Goal: Information Seeking & Learning: Compare options

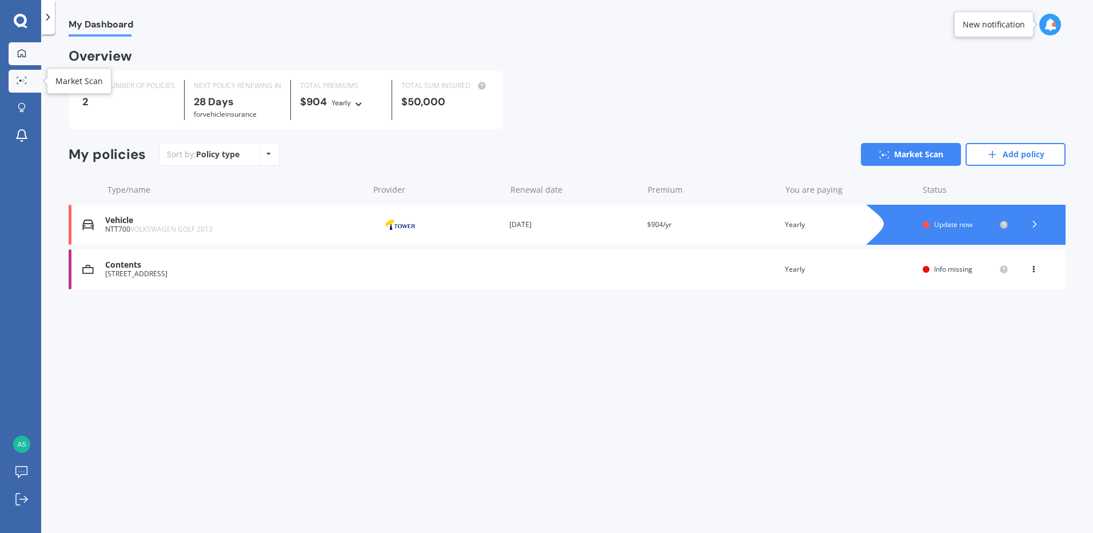
click at [21, 76] on link "Market Scan" at bounding box center [25, 81] width 33 height 23
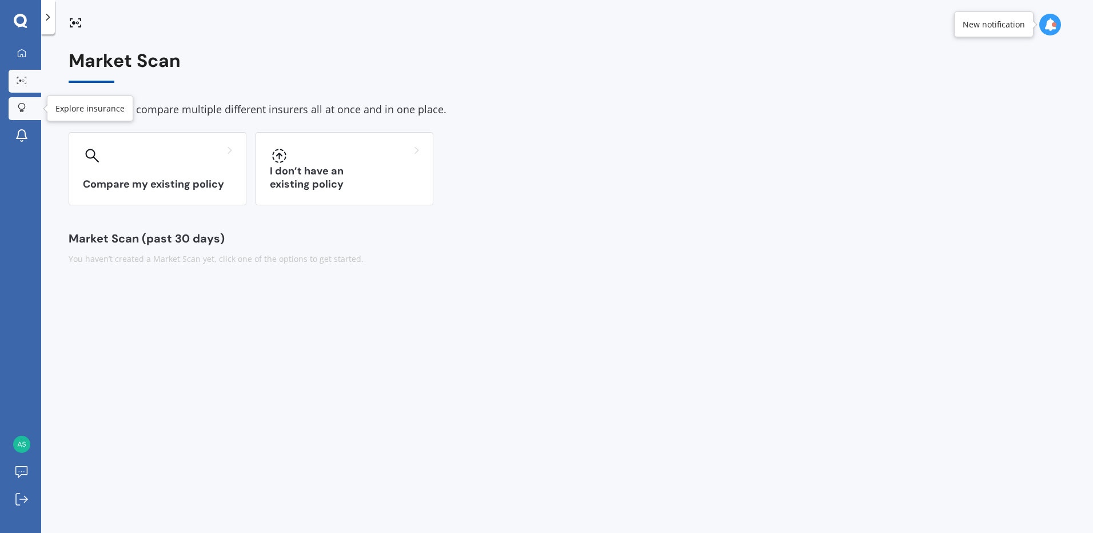
click at [19, 106] on icon at bounding box center [22, 108] width 8 height 10
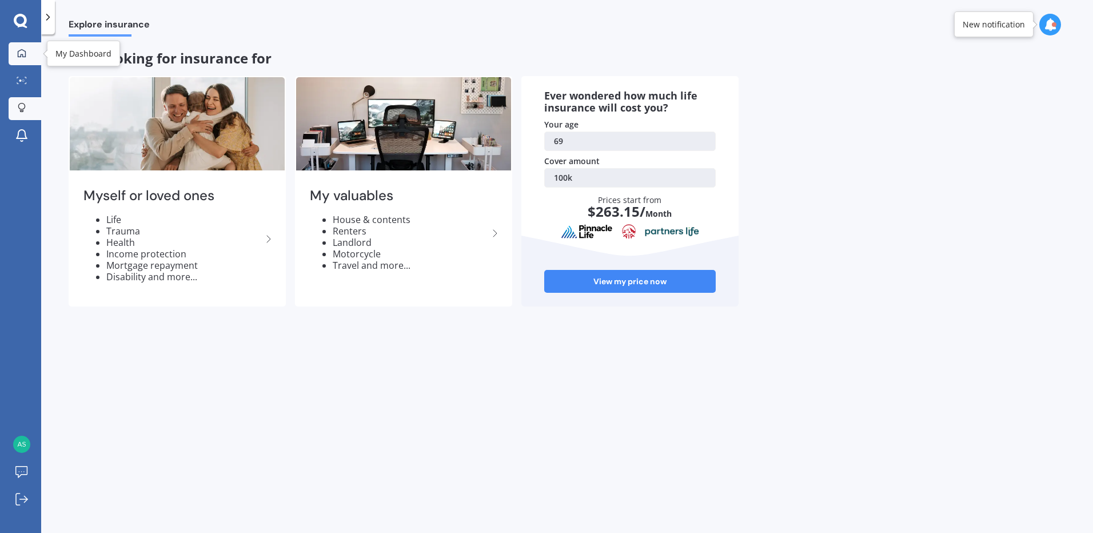
click at [21, 49] on icon at bounding box center [21, 53] width 9 height 9
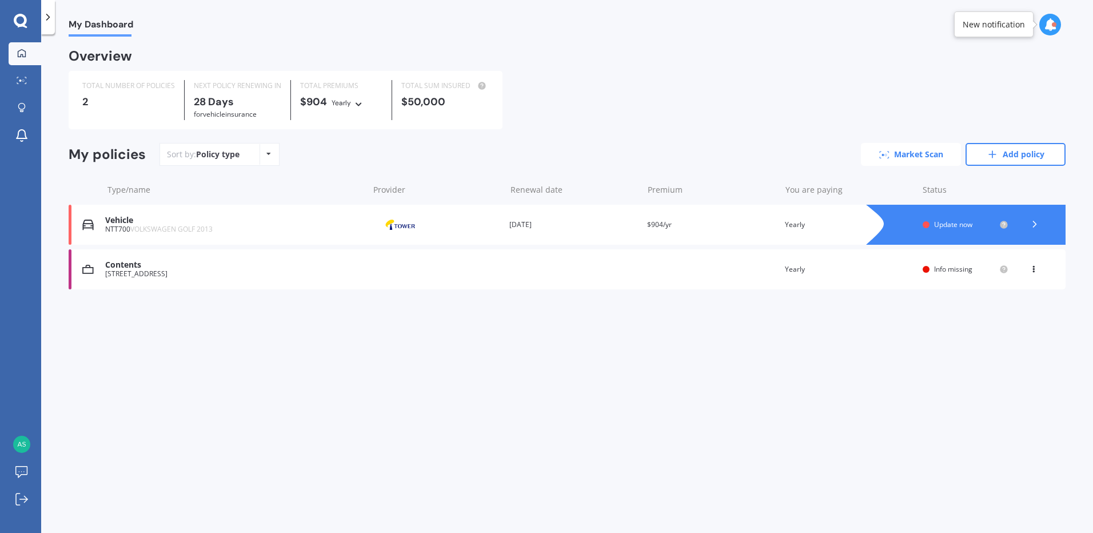
click at [915, 159] on link "Market Scan" at bounding box center [911, 154] width 100 height 23
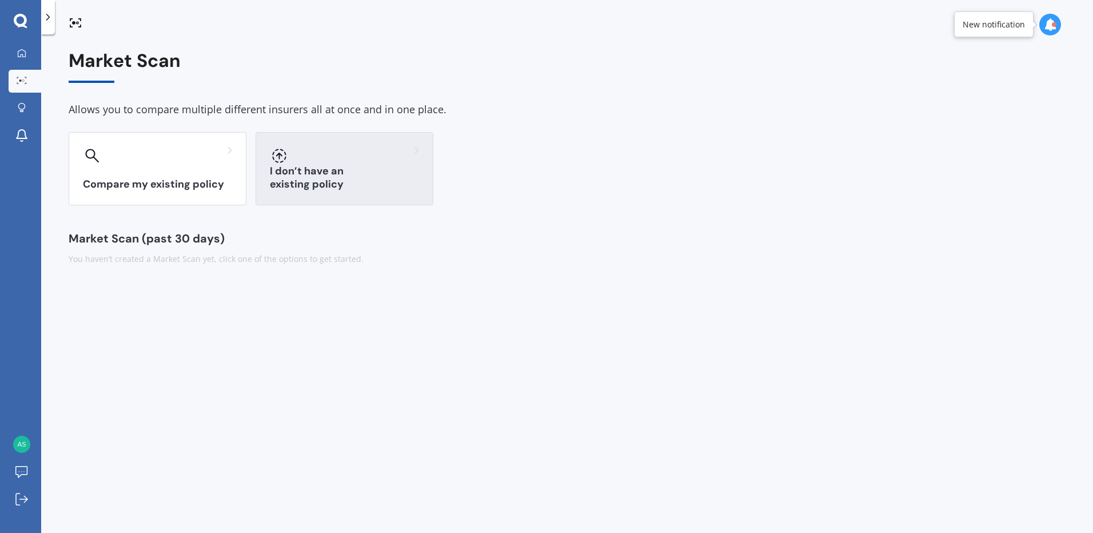
click at [324, 180] on h3 "I don’t have an existing policy" at bounding box center [344, 178] width 149 height 26
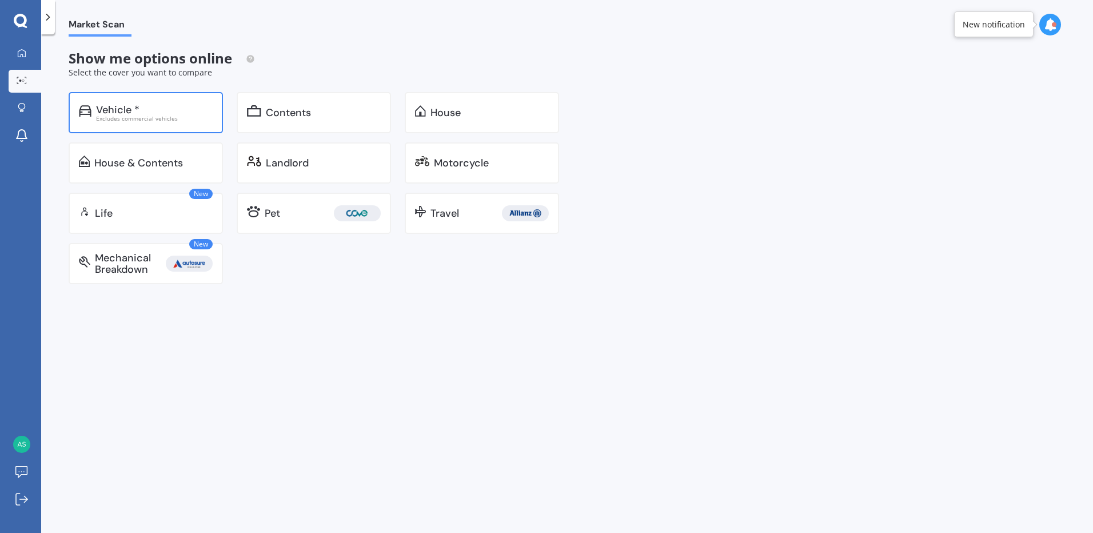
click at [141, 109] on div "Vehicle *" at bounding box center [154, 109] width 117 height 11
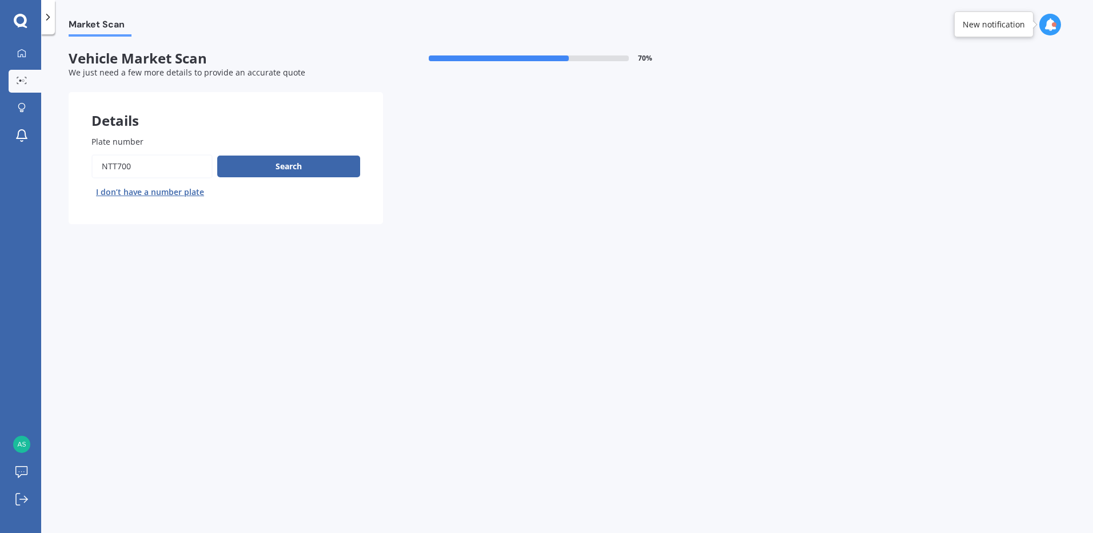
drag, startPoint x: 136, startPoint y: 161, endPoint x: 65, endPoint y: 160, distance: 70.3
click at [65, 160] on div "Market Scan Vehicle Market Scan 70 % We just need a few more details to provide…" at bounding box center [567, 286] width 1052 height 499
type input "QWP253"
click at [292, 170] on button "Search" at bounding box center [288, 167] width 143 height 22
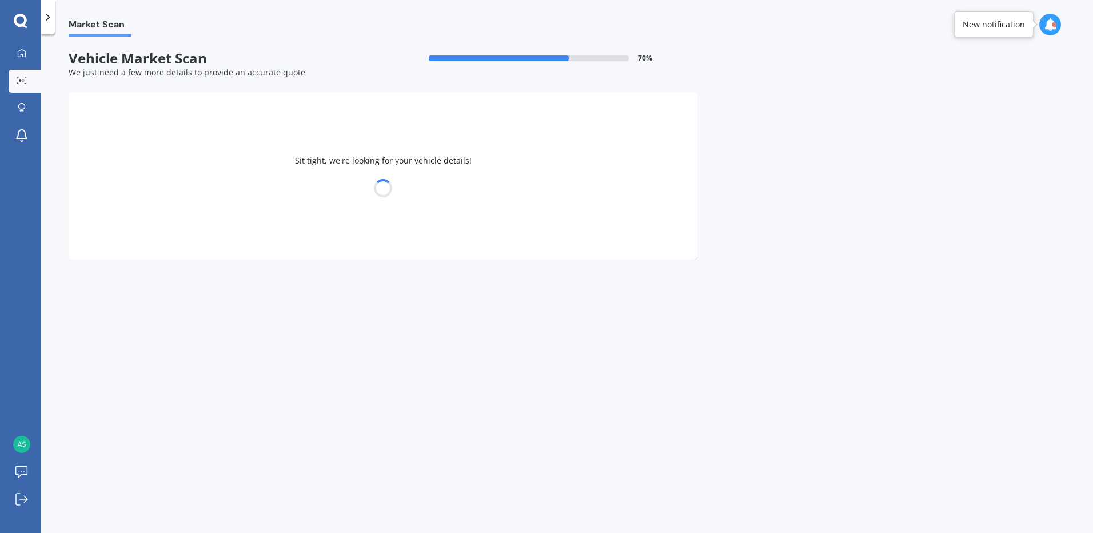
select select "18"
select select "02"
select select "1956"
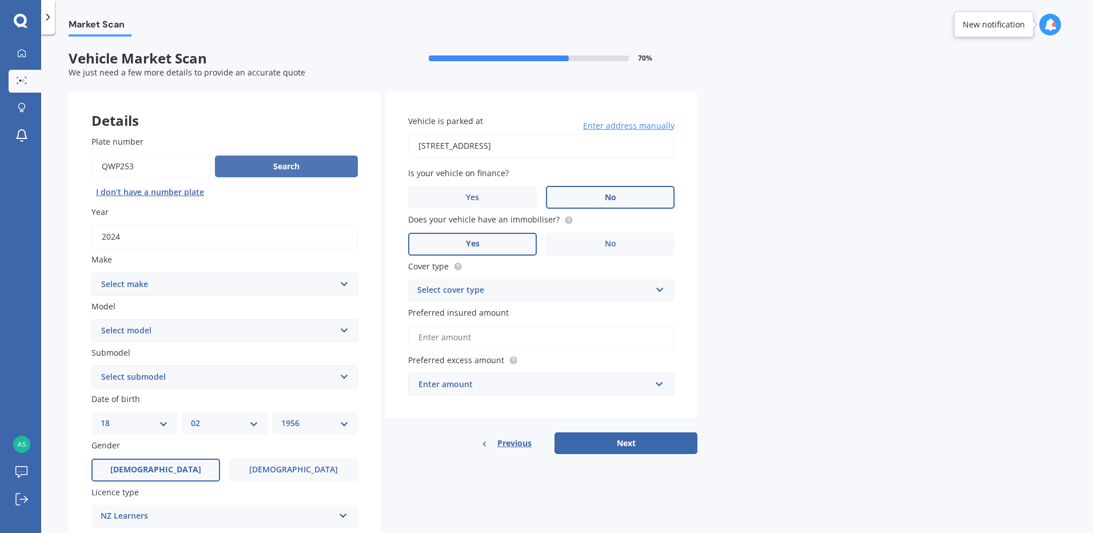
click at [293, 167] on button "Search" at bounding box center [286, 167] width 143 height 22
click at [342, 283] on select "Select make AC ALFA ROMEO ASTON [PERSON_NAME] AUDI AUSTIN BEDFORD Bentley BMW B…" at bounding box center [224, 284] width 266 height 23
click at [91, 273] on select "Select make AC ALFA ROMEO ASTON [PERSON_NAME] AUDI AUSTIN BEDFORD Bentley BMW B…" at bounding box center [224, 284] width 266 height 23
click at [341, 331] on select "Select model C C63" at bounding box center [224, 330] width 266 height 23
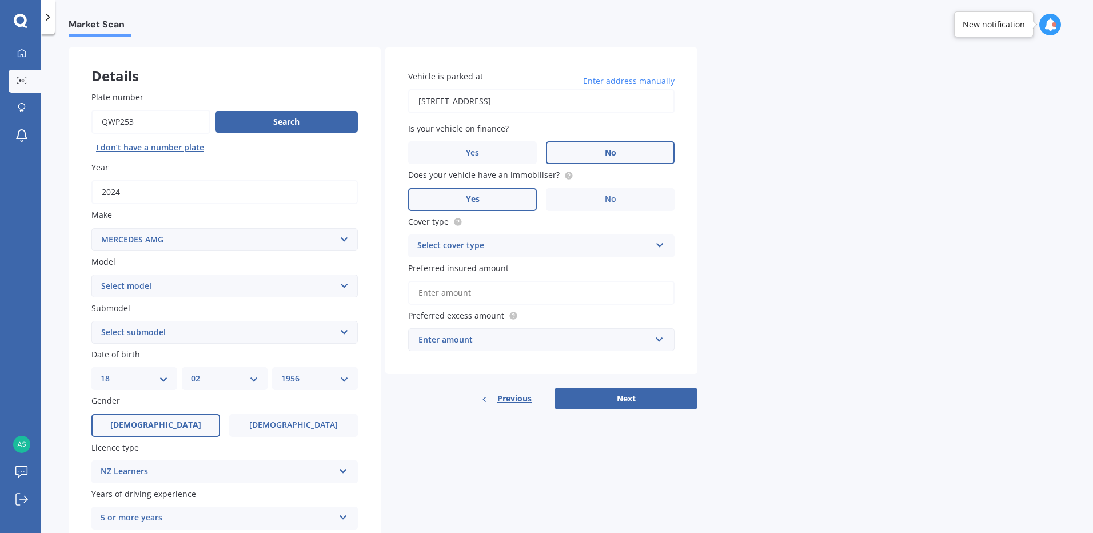
scroll to position [57, 0]
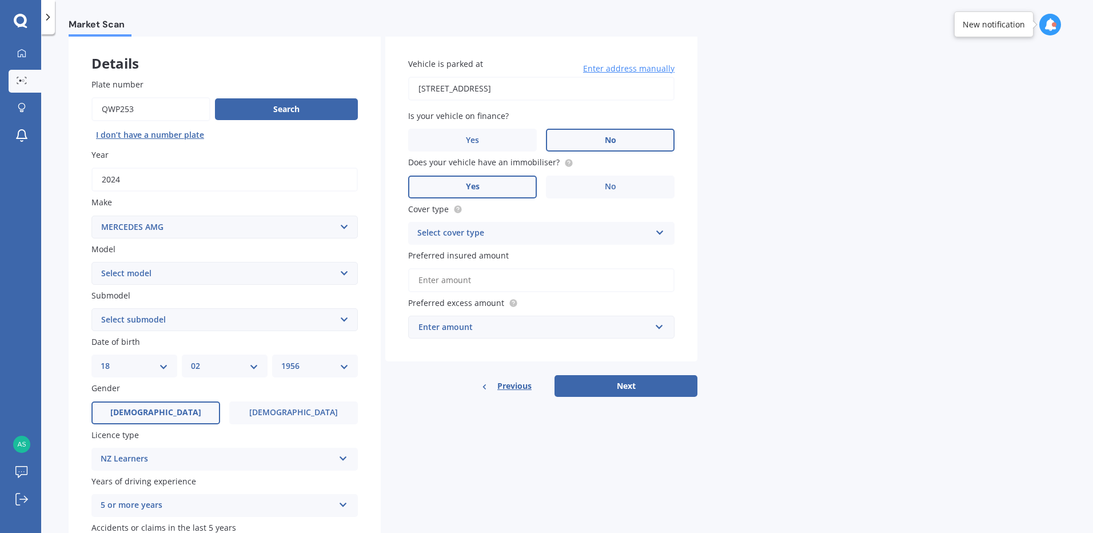
click at [174, 225] on select "Select make AC ALFA ROMEO ASTON [PERSON_NAME] AUDI AUSTIN BEDFORD Bentley BMW B…" at bounding box center [224, 227] width 266 height 23
select select "MERCEDES BENZ"
click at [91, 216] on select "Select make AC ALFA ROMEO ASTON [PERSON_NAME] AUDI AUSTIN BEDFORD Bentley BMW B…" at bounding box center [224, 227] width 266 height 23
click at [191, 274] on select "Select model 190 200 220 230 240 250 260 280 300 320 350 380 400 420 450 500 55…" at bounding box center [224, 273] width 266 height 23
select select "EQA250"
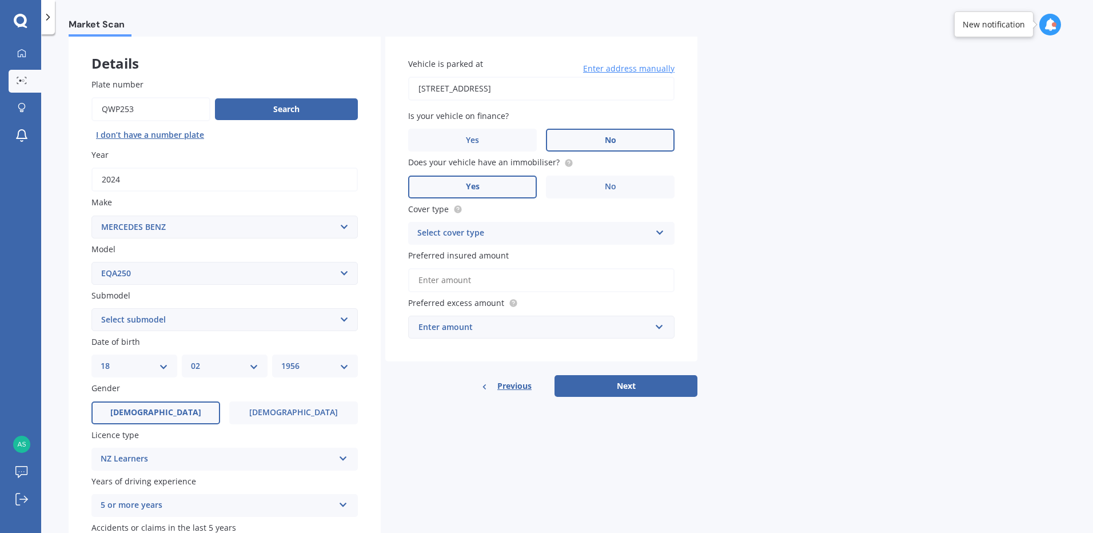
click at [91, 262] on select "Select model 190 200 220 230 240 250 260 280 300 320 350 380 400 420 450 500 55…" at bounding box center [224, 273] width 266 height 23
click at [347, 319] on select "Select submodel Hatchback 5dr Reduction Gear 1sp 140kW" at bounding box center [224, 319] width 266 height 23
select select "HATCHBACK 5DR REDUCTION GEAR 1SP 140KW"
click at [91, 308] on select "Select submodel Hatchback 5dr Reduction Gear 1sp 140kW" at bounding box center [224, 319] width 266 height 23
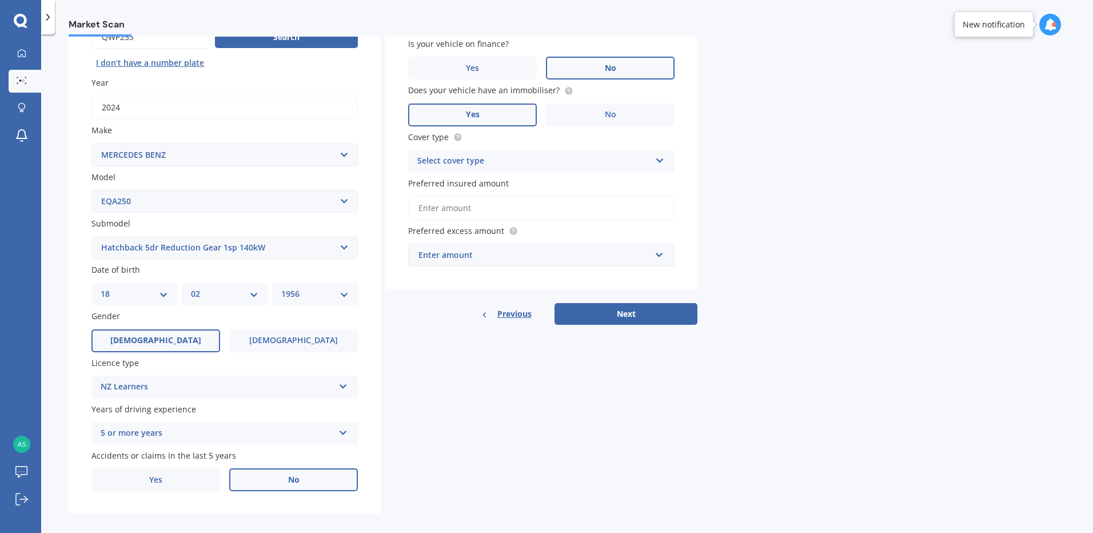
scroll to position [140, 0]
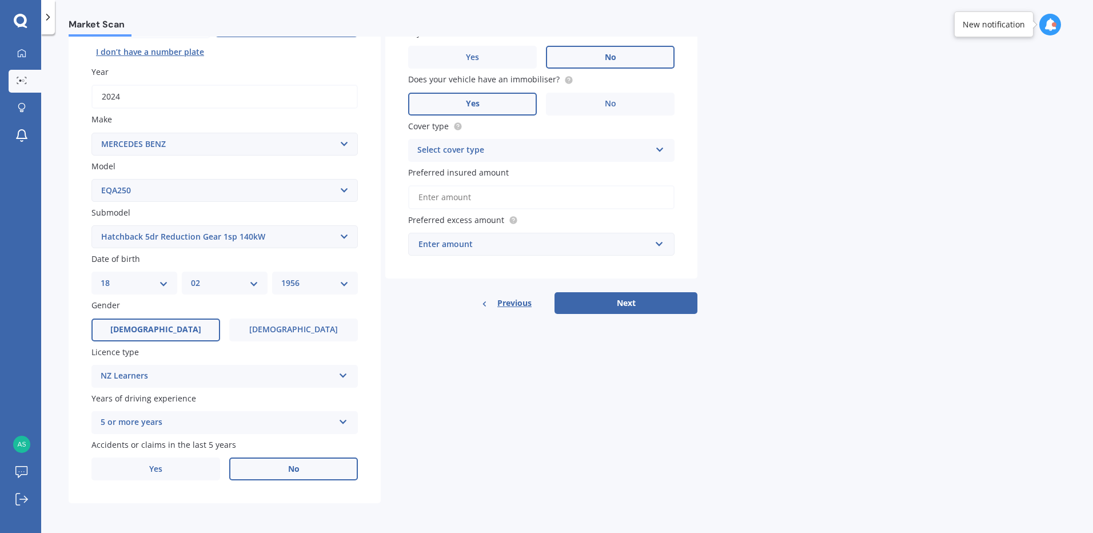
click at [164, 285] on select "DD 01 02 03 04 05 06 07 08 09 10 11 12 13 14 15 16 17 18 19 20 21 22 23 24 25 2…" at bounding box center [134, 283] width 67 height 13
click at [593, 437] on div "Details Plate number Search I don’t have a number plate Year [DATE] Make Select…" at bounding box center [383, 228] width 629 height 552
click at [341, 374] on icon at bounding box center [343, 373] width 10 height 8
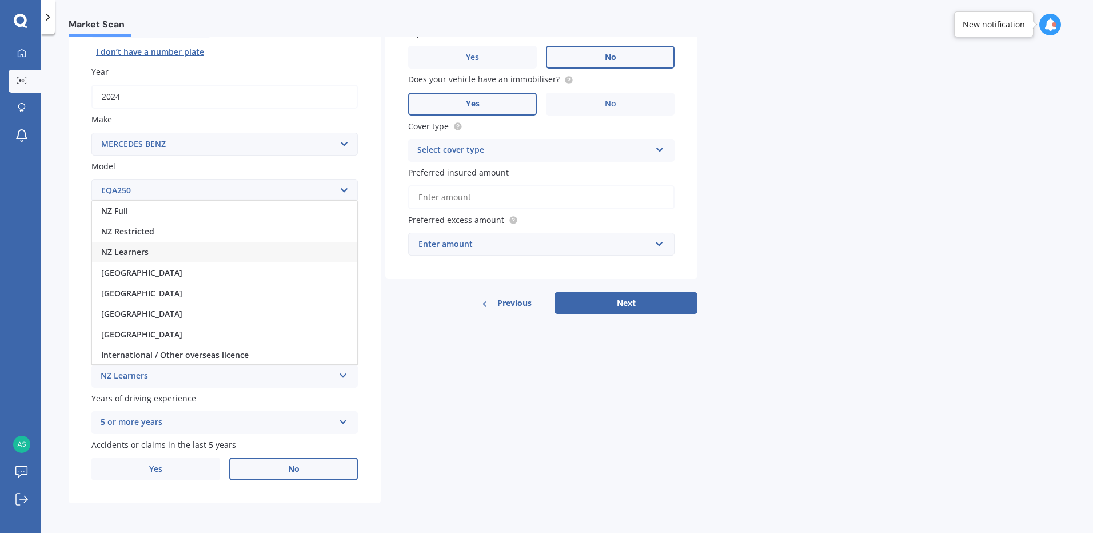
click at [137, 210] on div "NZ Full" at bounding box center [224, 211] width 265 height 21
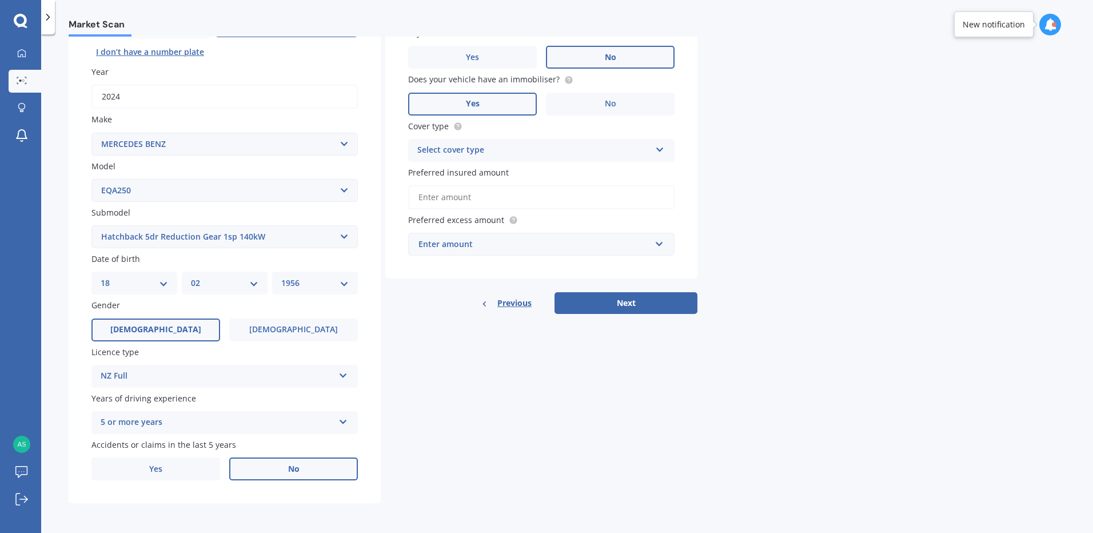
click at [302, 469] on label "No" at bounding box center [293, 468] width 129 height 23
click at [0, 0] on input "No" at bounding box center [0, 0] width 0 height 0
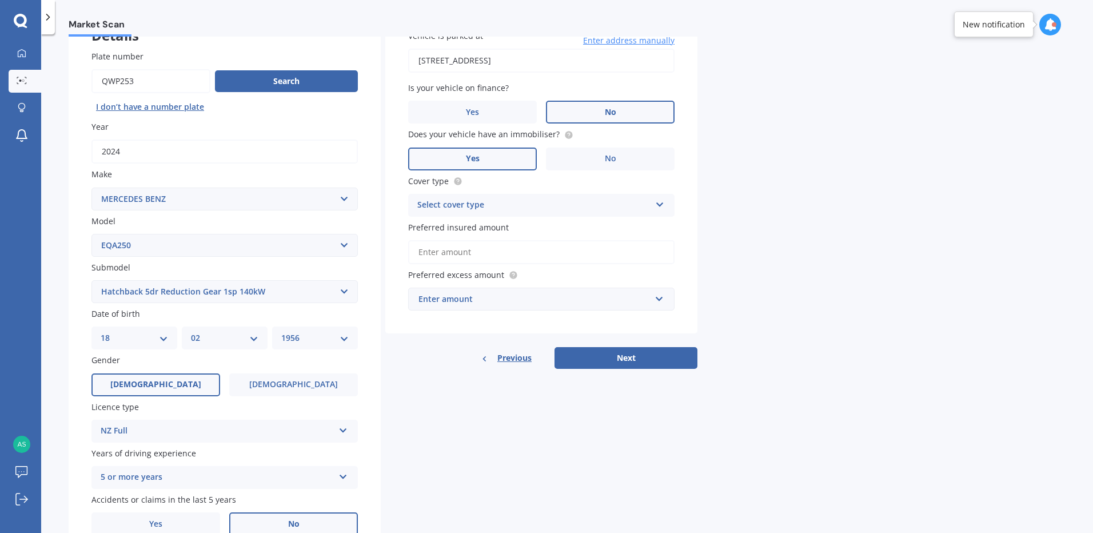
scroll to position [0, 0]
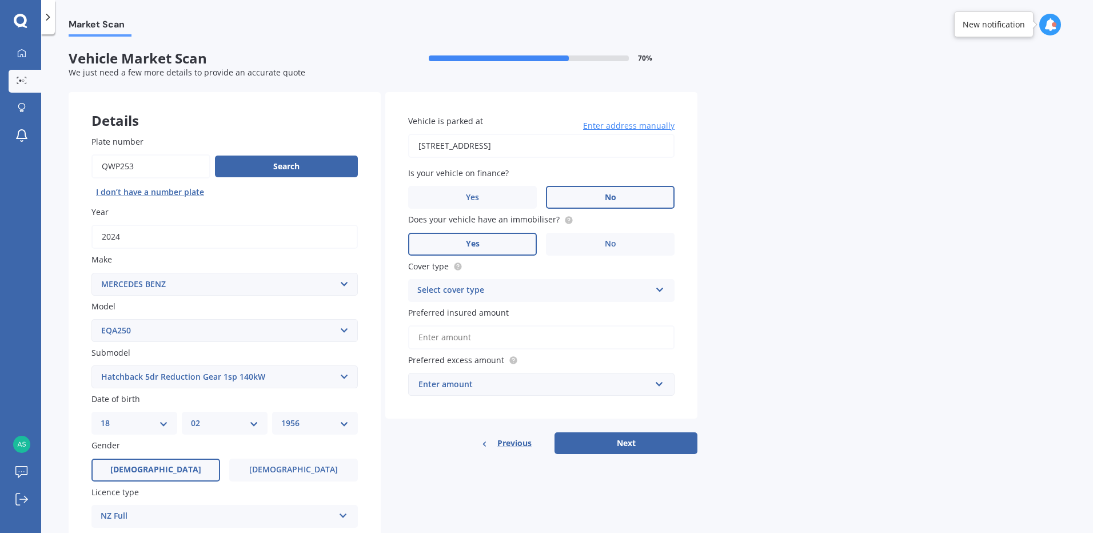
click at [658, 289] on icon at bounding box center [660, 288] width 10 height 8
click at [497, 309] on div "Comprehensive" at bounding box center [541, 312] width 265 height 21
click at [491, 338] on input "Preferred insured amount" at bounding box center [541, 337] width 266 height 24
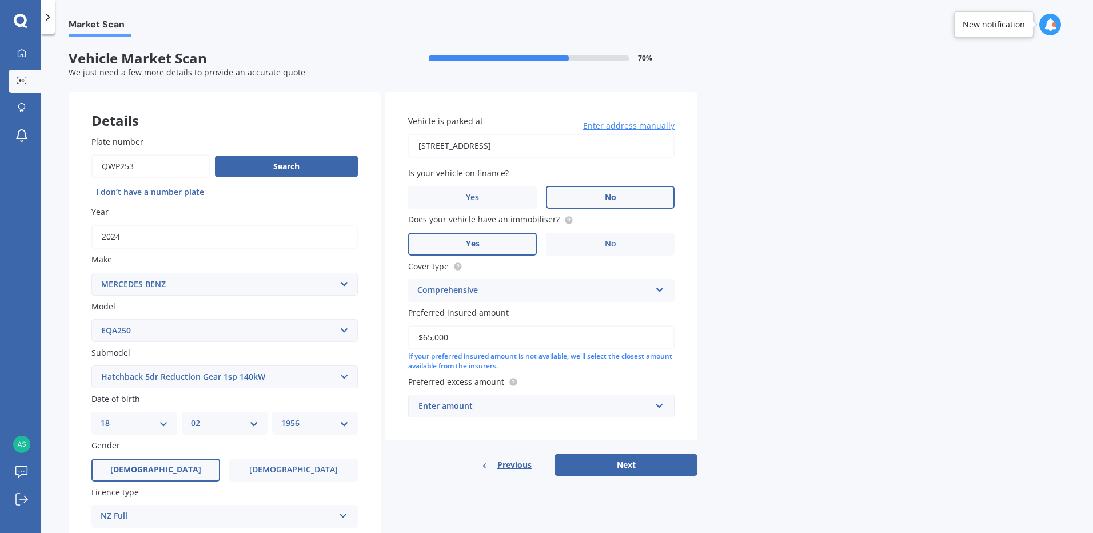
type input "$65,000"
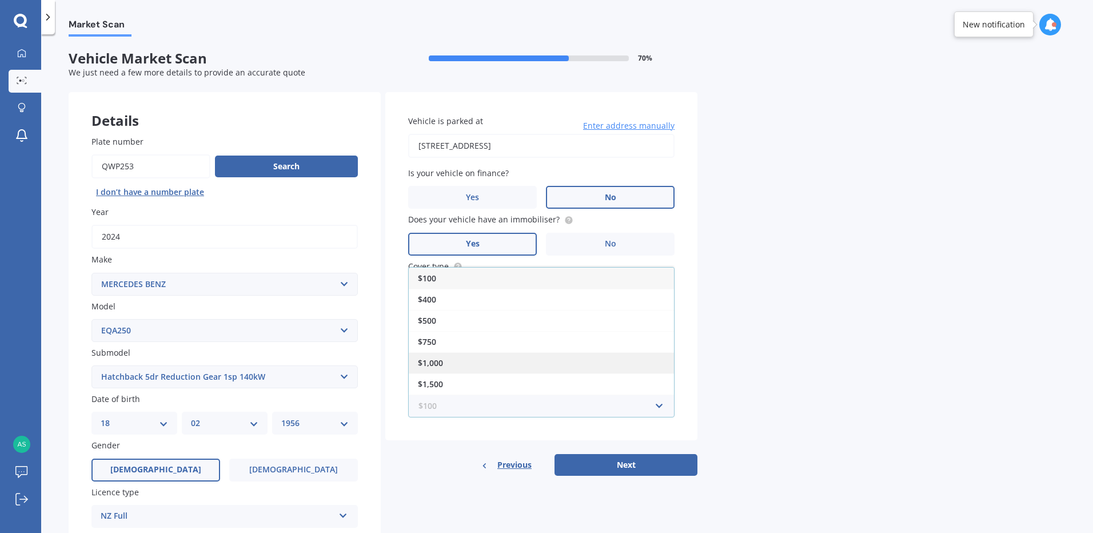
scroll to position [21, 0]
click at [860, 354] on div "Market Scan Vehicle Market Scan 70 % We just need a few more details to provide…" at bounding box center [567, 286] width 1052 height 499
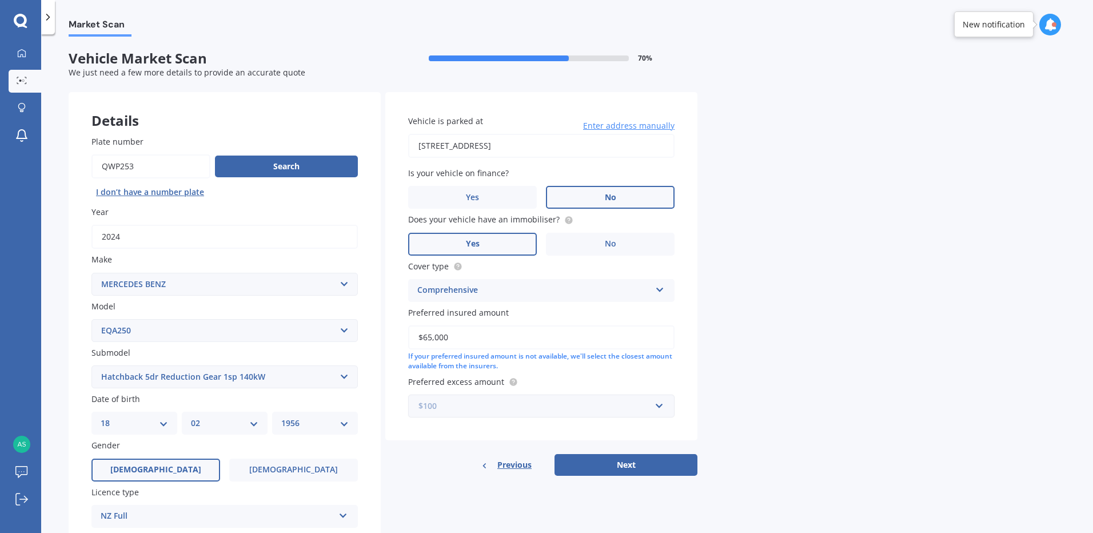
click at [659, 407] on input "text" at bounding box center [537, 406] width 256 height 22
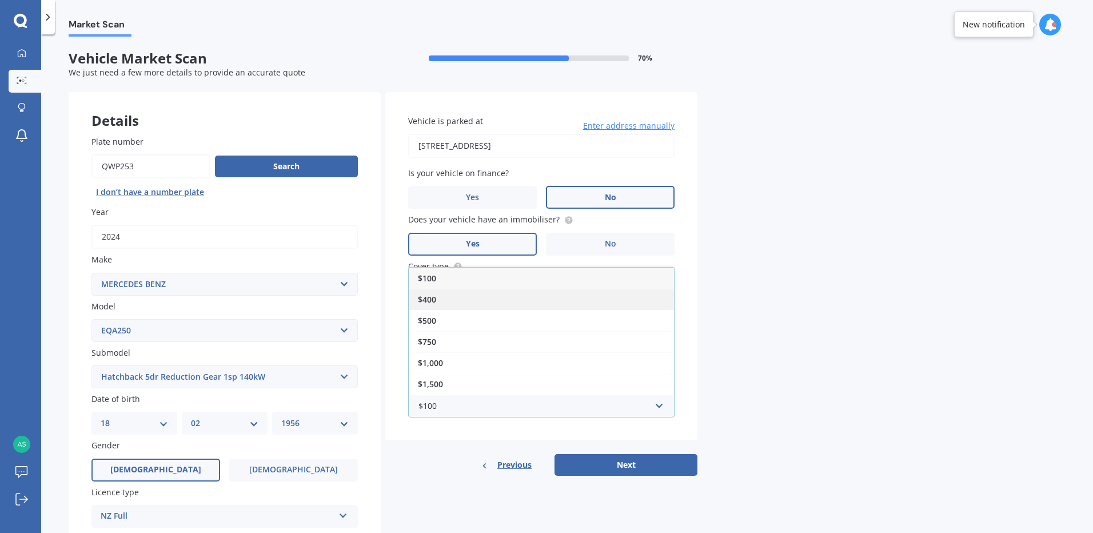
click at [467, 298] on div "$400" at bounding box center [541, 299] width 265 height 21
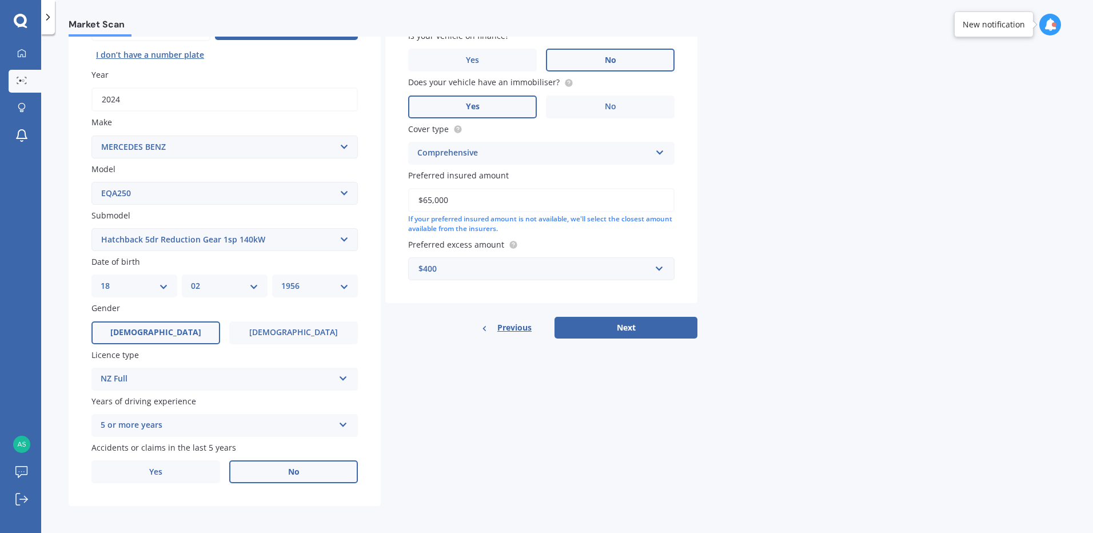
scroll to position [140, 0]
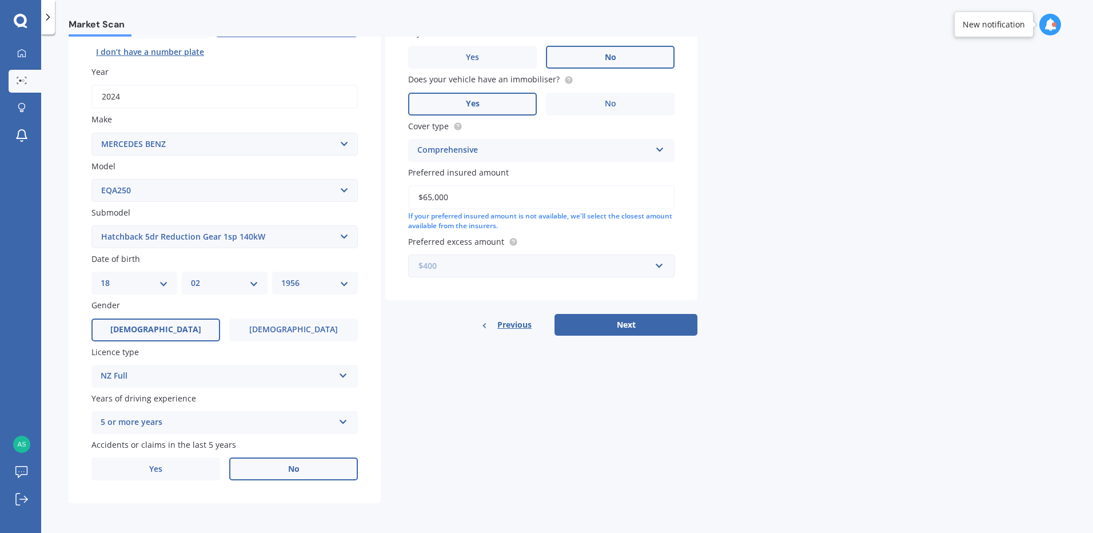
click at [660, 268] on input "text" at bounding box center [537, 266] width 256 height 22
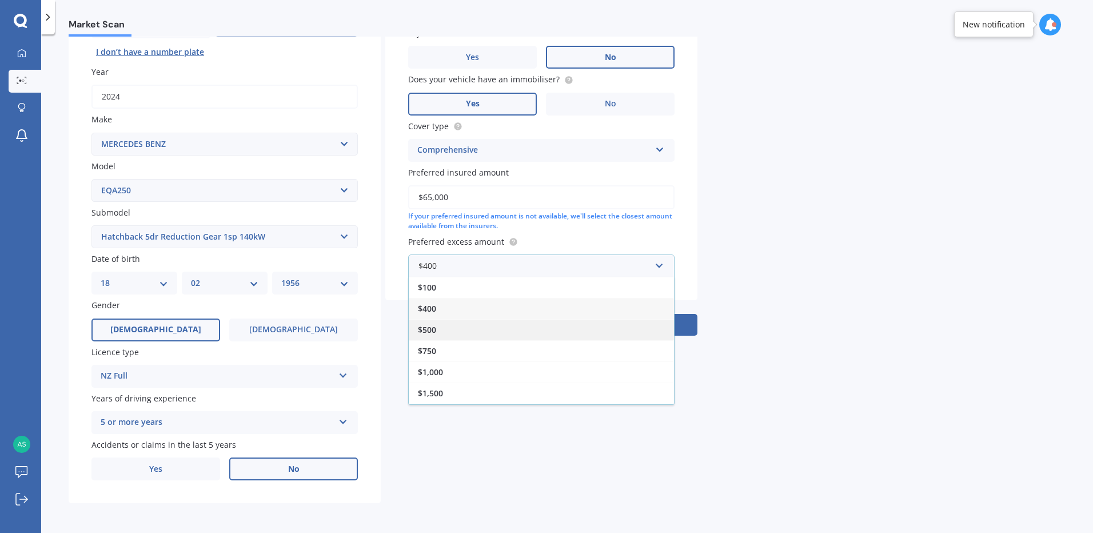
click at [431, 330] on span "$500" at bounding box center [427, 329] width 18 height 11
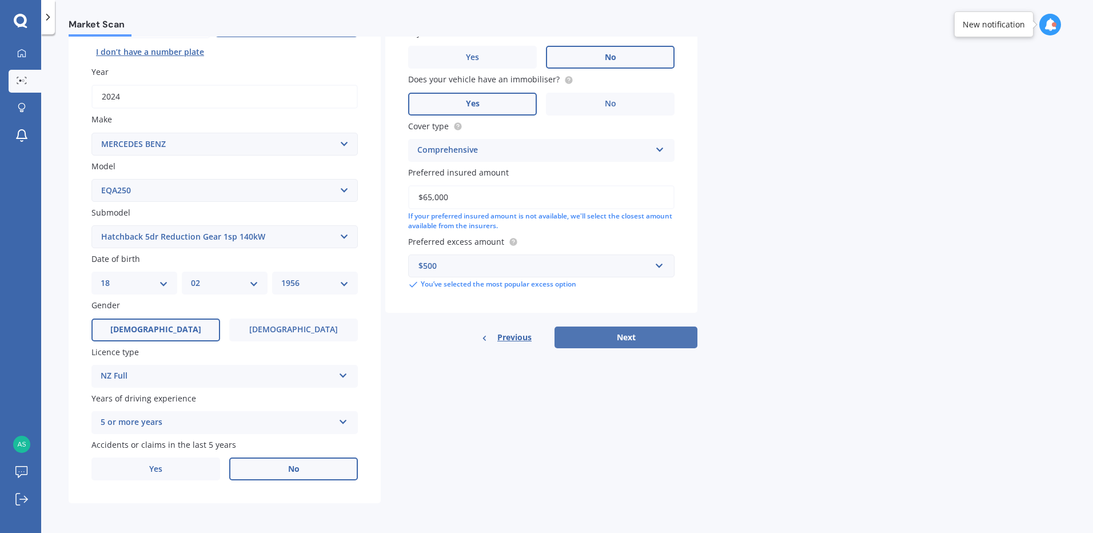
click at [624, 333] on button "Next" at bounding box center [626, 337] width 143 height 22
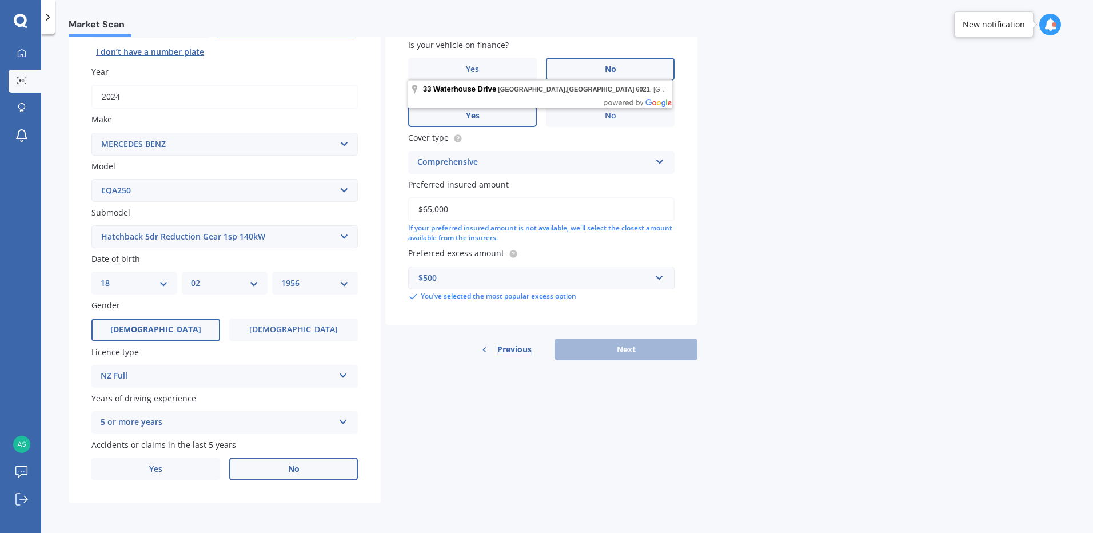
scroll to position [0, 0]
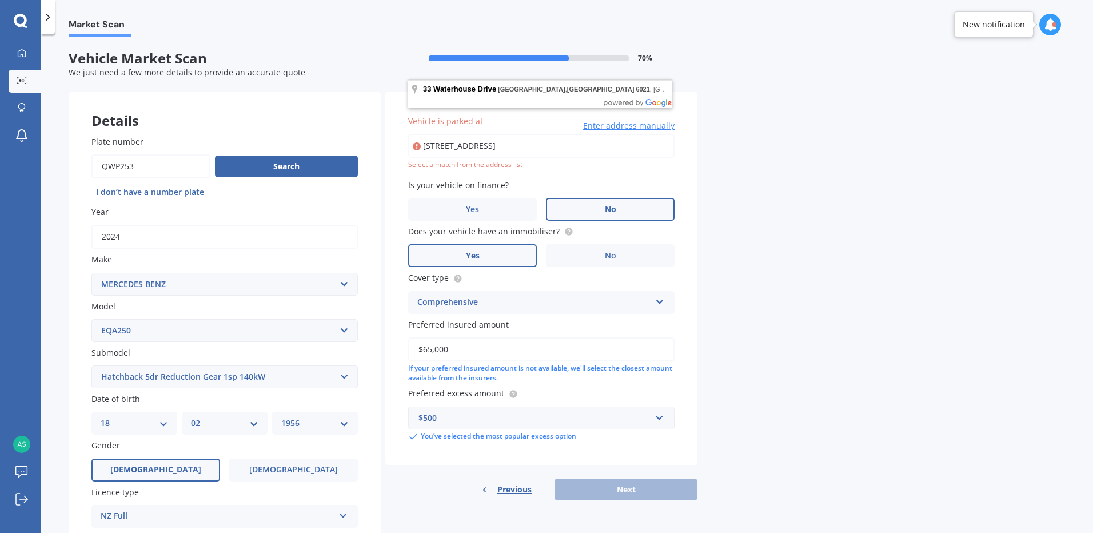
click at [616, 150] on input "[STREET_ADDRESS]" at bounding box center [541, 146] width 266 height 24
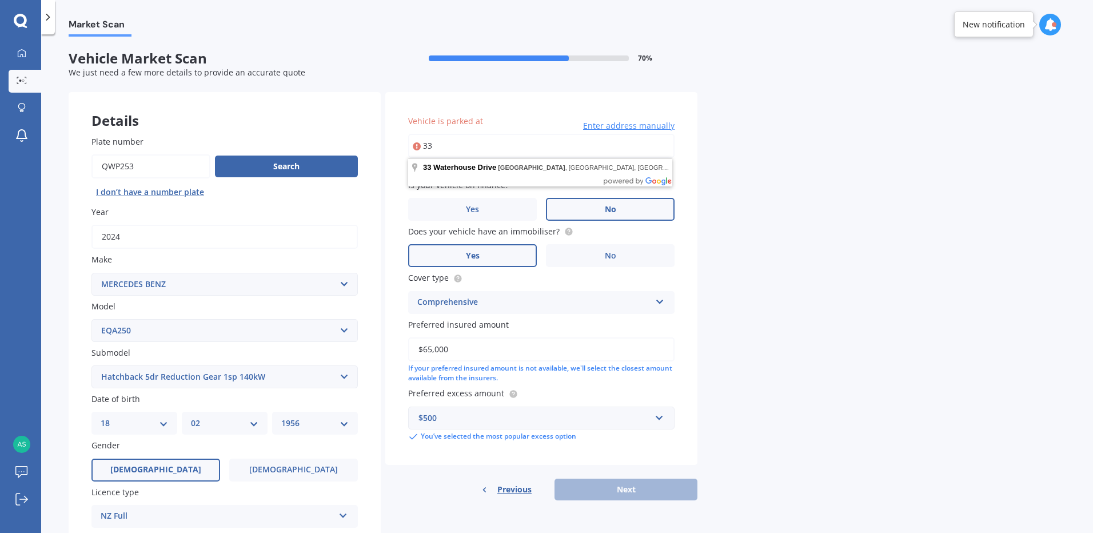
type input "3"
type input "[STREET_ADDRESS]"
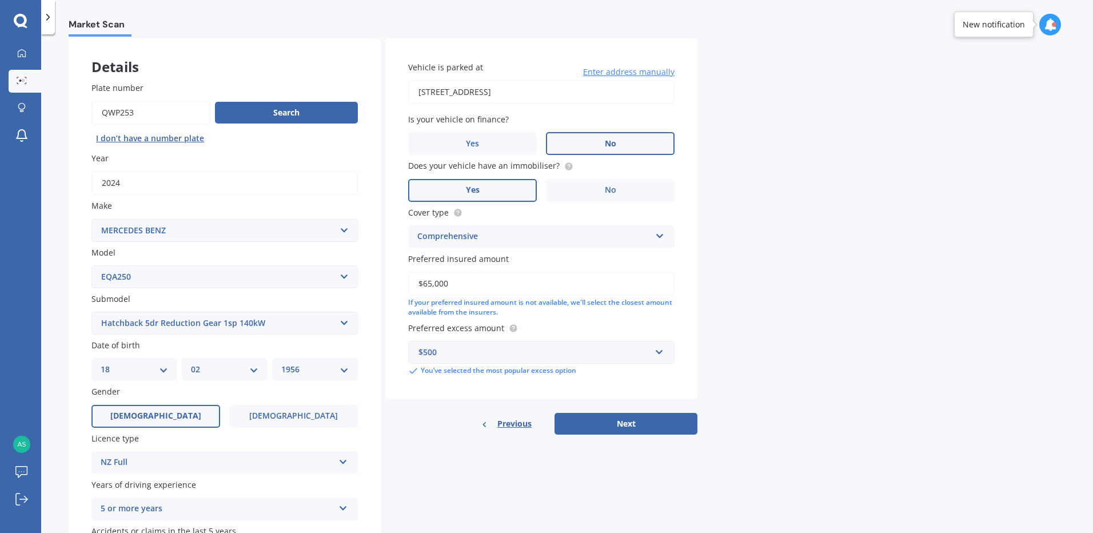
scroll to position [140, 0]
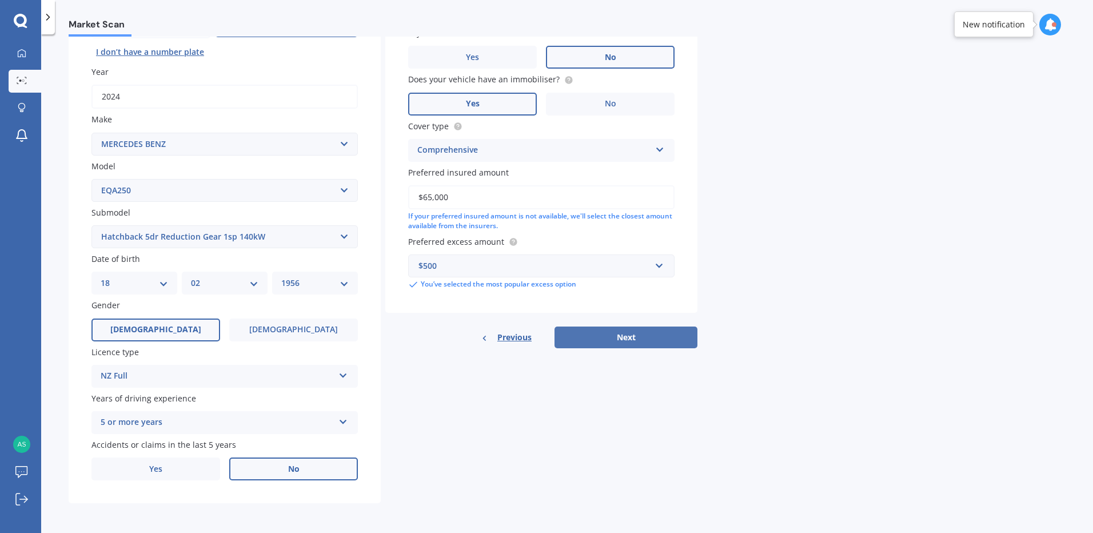
click at [641, 340] on button "Next" at bounding box center [626, 337] width 143 height 22
select select "18"
select select "02"
select select "1956"
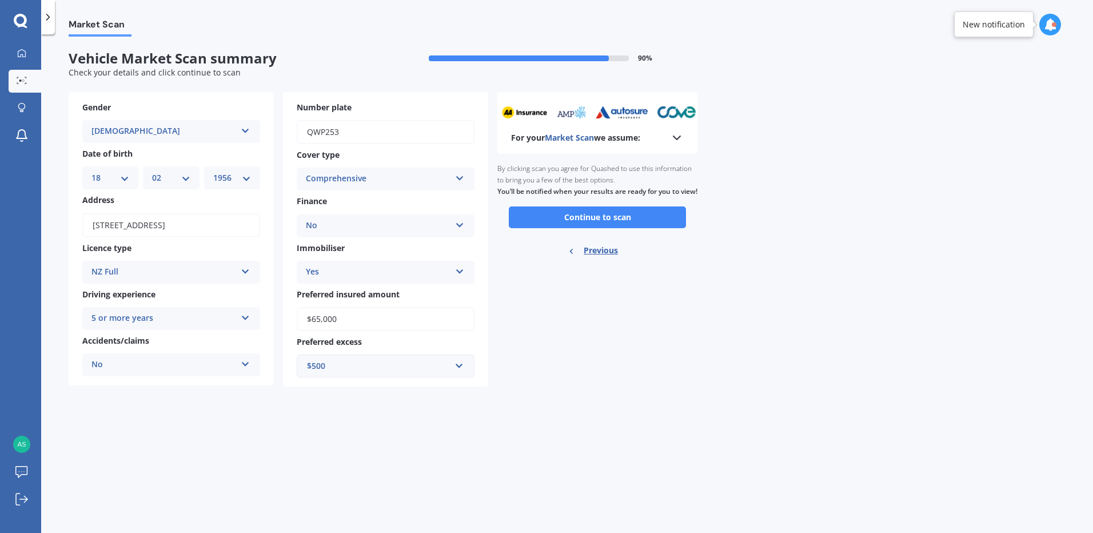
scroll to position [0, 0]
click at [608, 226] on button "Continue to scan" at bounding box center [597, 217] width 177 height 22
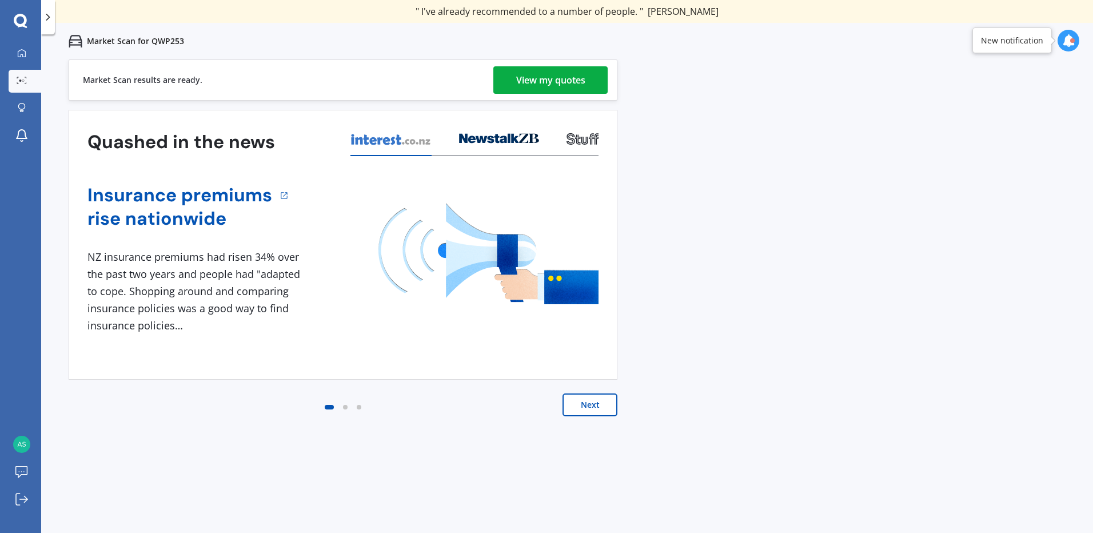
click at [551, 79] on div "View my quotes" at bounding box center [550, 79] width 69 height 27
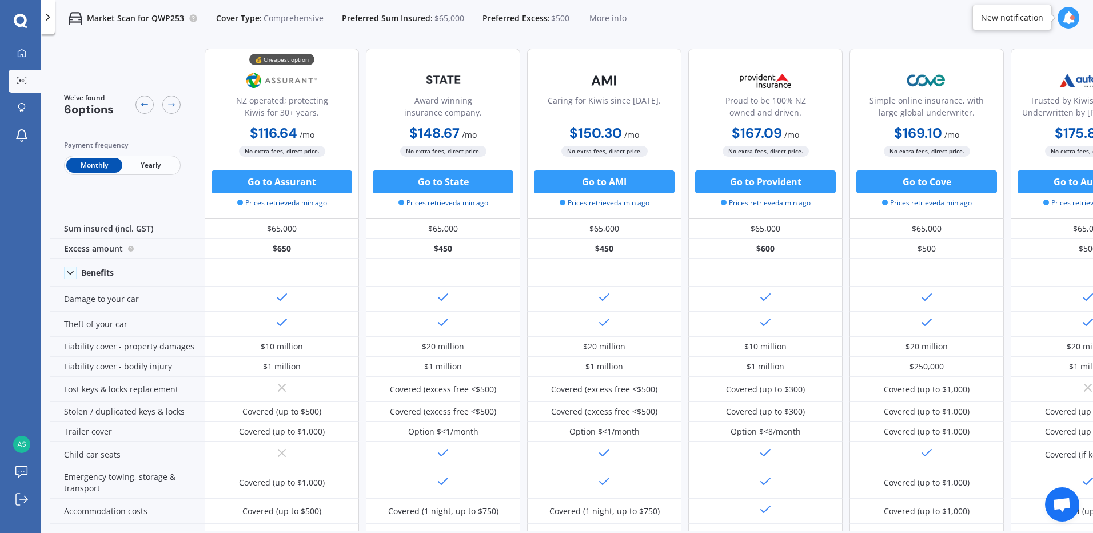
click at [156, 162] on span "Yearly" at bounding box center [150, 165] width 56 height 15
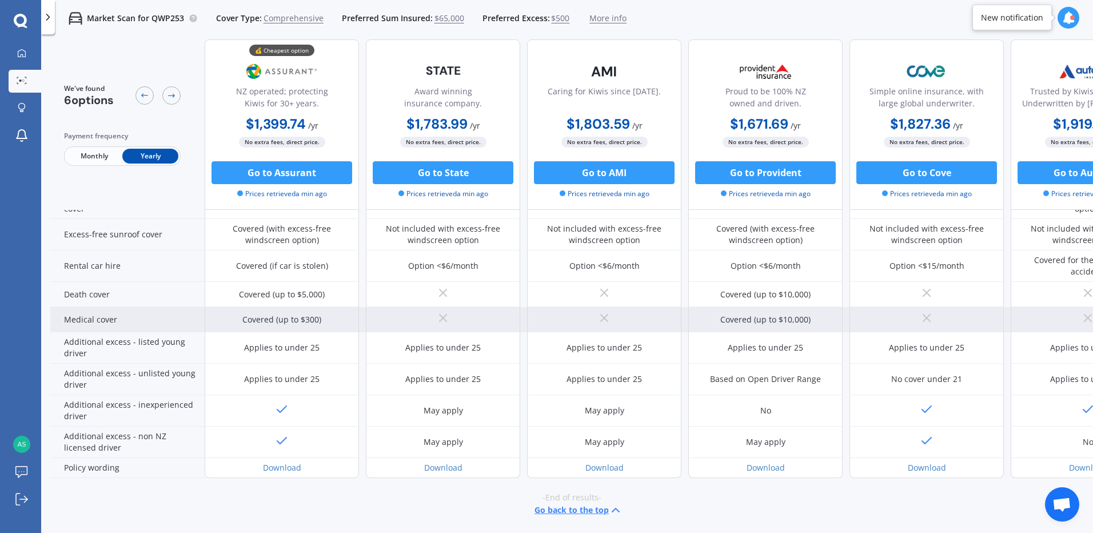
scroll to position [452, 0]
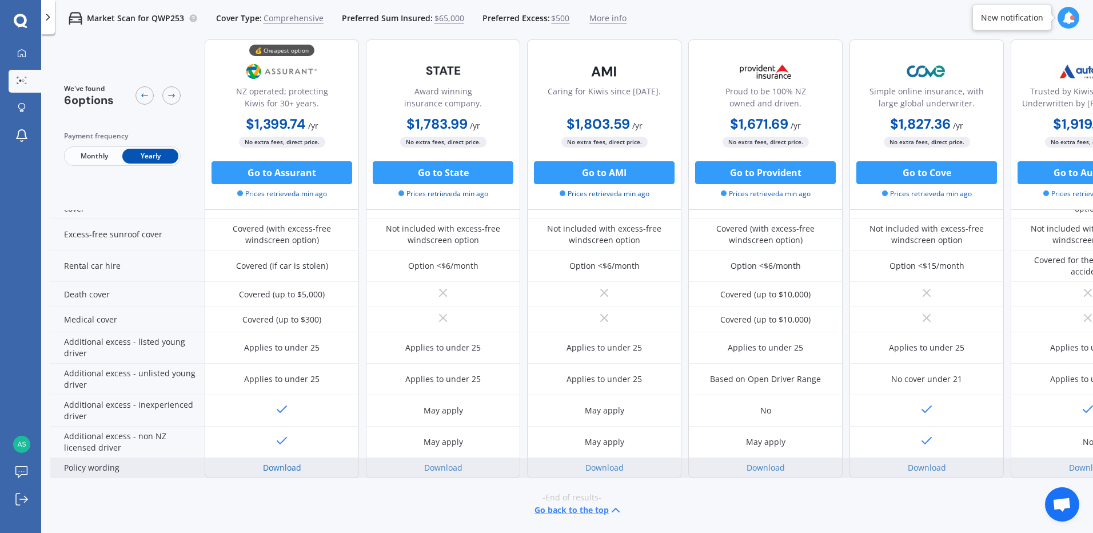
click at [290, 462] on link "Download" at bounding box center [282, 467] width 38 height 11
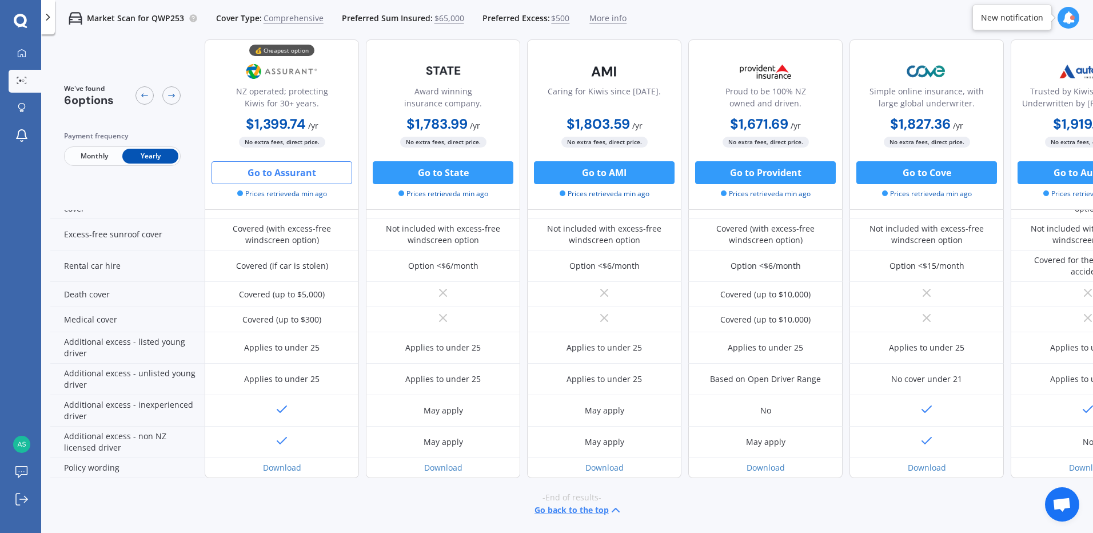
click at [281, 174] on button "Go to Assurant" at bounding box center [282, 172] width 141 height 23
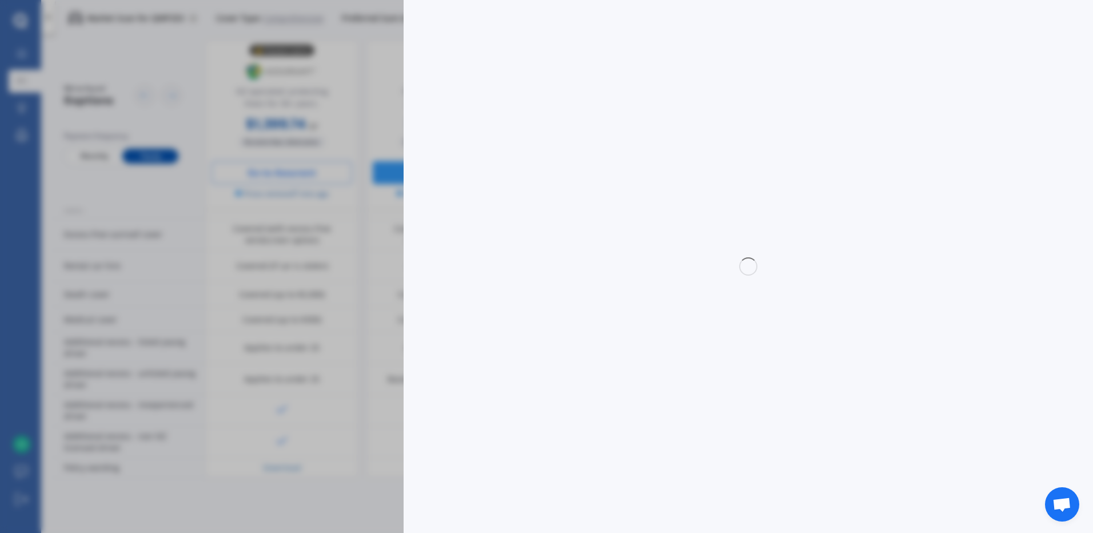
select select "full"
select select "0"
select select "[GEOGRAPHIC_DATA]"
select select "MERCEDES BENZ"
select select "EQA250"
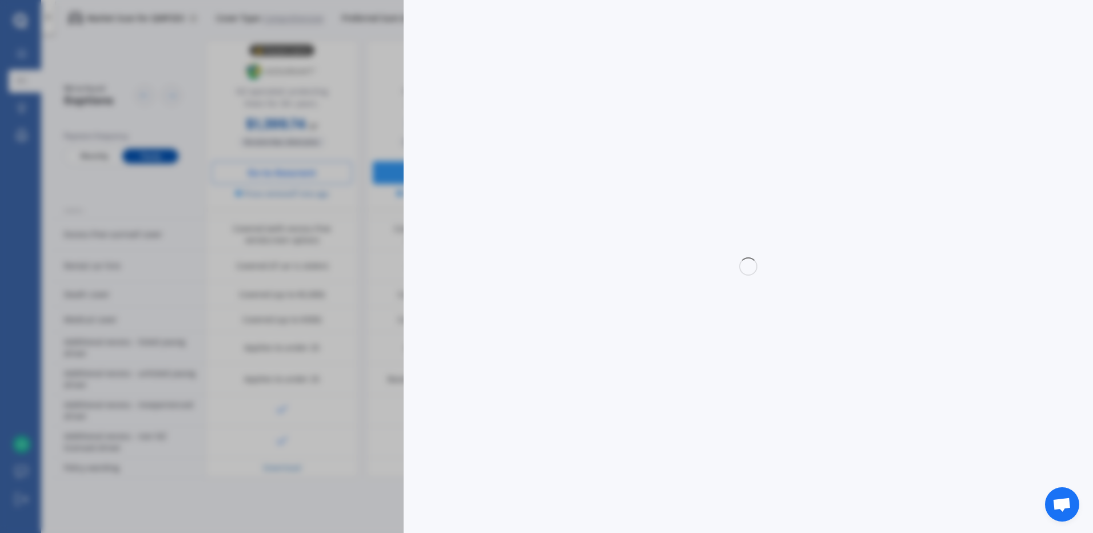
select select "HATCHBACK 5DR REDUCTION GEAR 1SP 140KW"
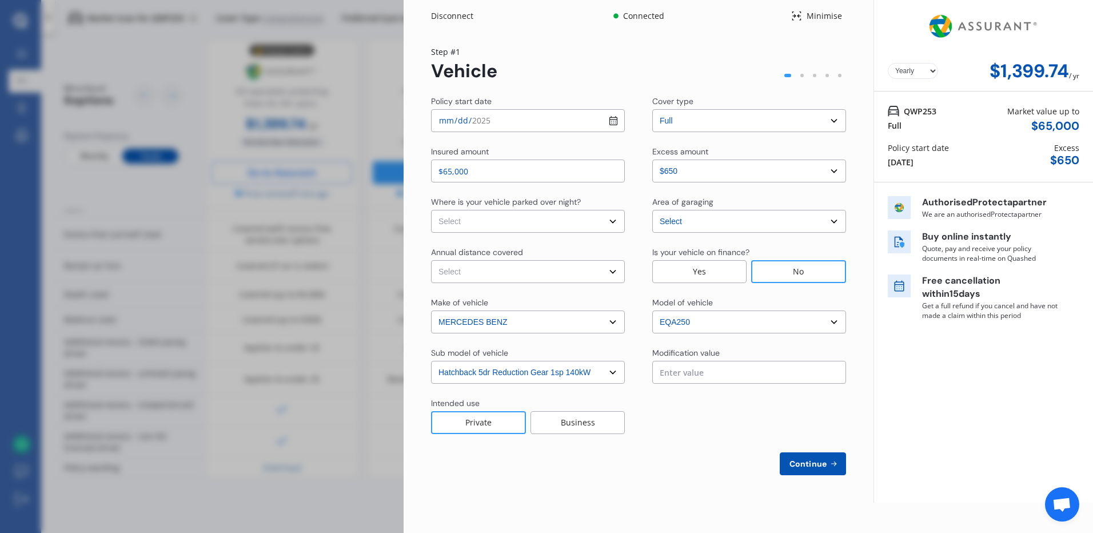
click at [613, 220] on select "Select In a garage On own property On street or road" at bounding box center [528, 221] width 194 height 23
select select "In a garage"
click at [431, 210] on select "Select In a garage On own property On street or road" at bounding box center [528, 221] width 194 height 23
click at [616, 272] on select "Select Low (less than 15,000km per year) Average (15,000-30,000km per year) Hig…" at bounding box center [528, 271] width 194 height 23
select select "15000"
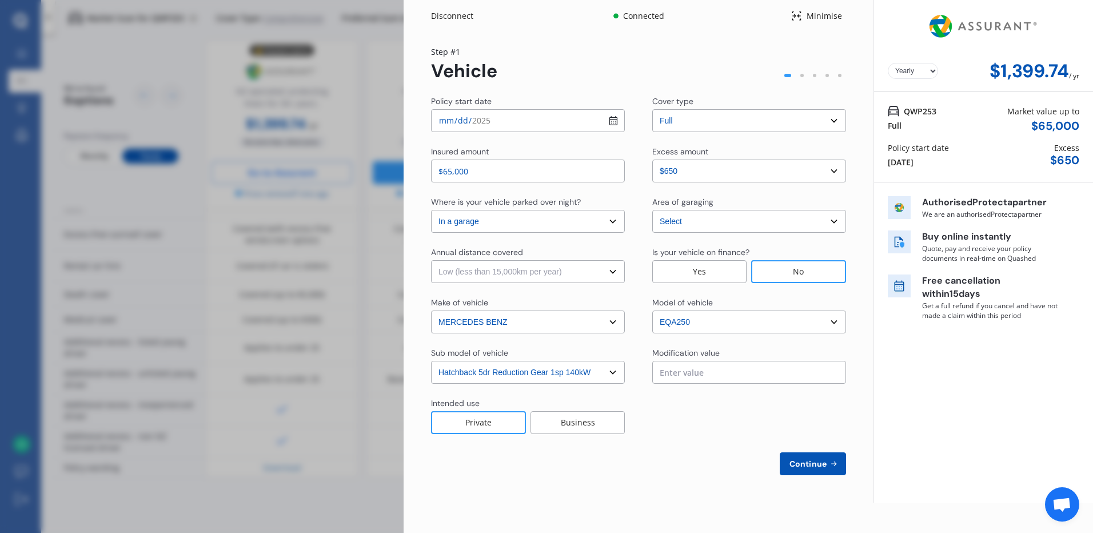
click at [431, 260] on select "Select Low (less than 15,000km per year) Average (15,000-30,000km per year) Hig…" at bounding box center [528, 271] width 194 height 23
click at [477, 422] on div "Private" at bounding box center [478, 422] width 95 height 23
click at [836, 169] on select "Select excess amount $650 $1,150 $1,650" at bounding box center [749, 171] width 194 height 23
click at [804, 272] on div "No" at bounding box center [798, 271] width 95 height 23
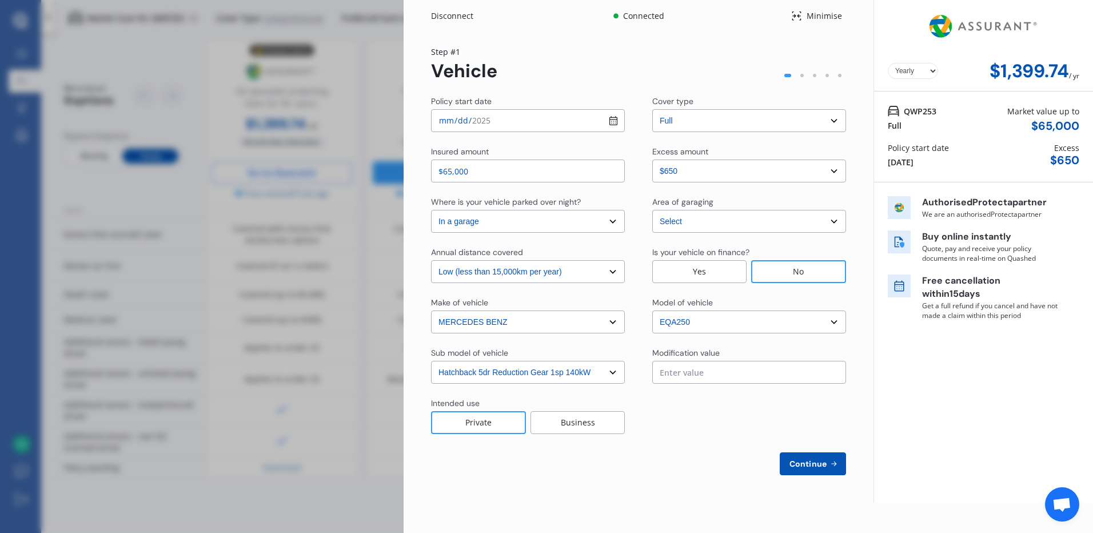
click at [813, 463] on span "Continue" at bounding box center [808, 463] width 42 height 9
select select "Mr"
select select "18"
select select "02"
select select "1956"
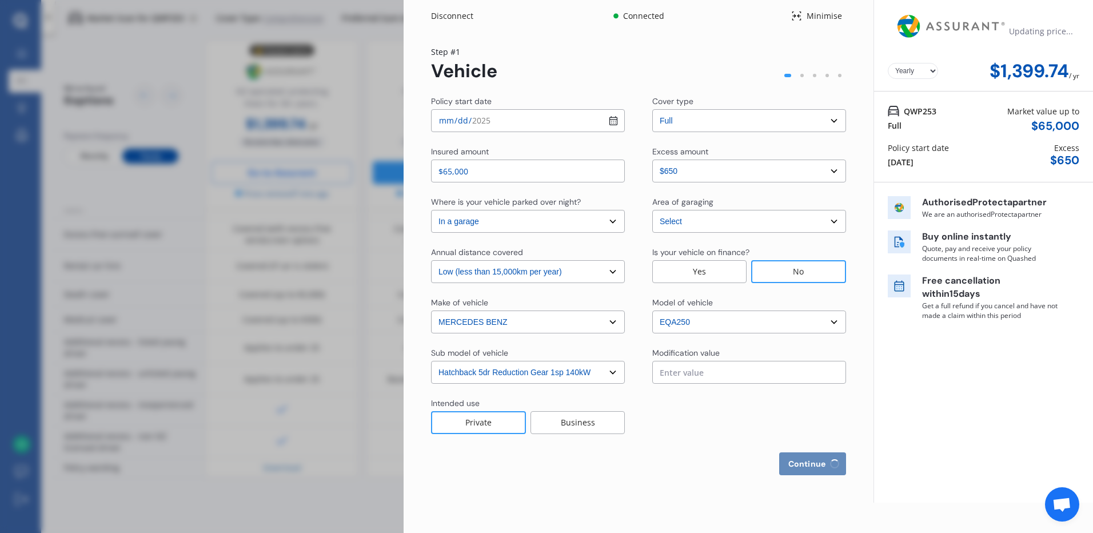
select select "full"
select select "more than 4 years"
select select "[GEOGRAPHIC_DATA]"
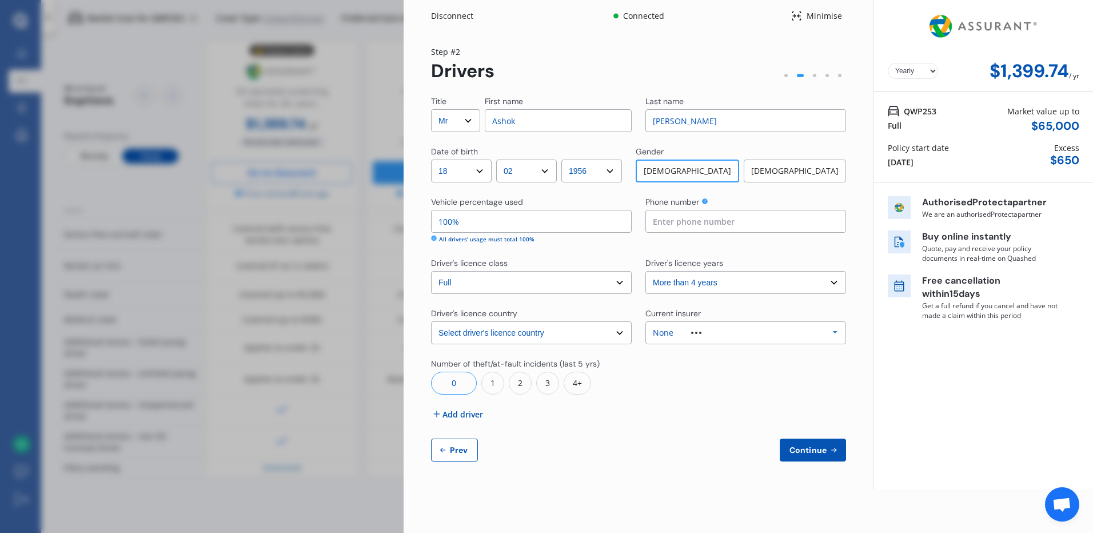
drag, startPoint x: 529, startPoint y: 121, endPoint x: 478, endPoint y: 119, distance: 50.9
click at [478, 119] on div "Title Select Mr Mrs Miss Ms Dr First name [PERSON_NAME]" at bounding box center [531, 113] width 201 height 37
type input "[PERSON_NAME]"
click at [485, 173] on select "DD 01 02 03 04 05 06 07 08 09 10 11 12 13 14 15 16 17 18 19 20 21 22 23 24 25 2…" at bounding box center [461, 171] width 61 height 23
select select "06"
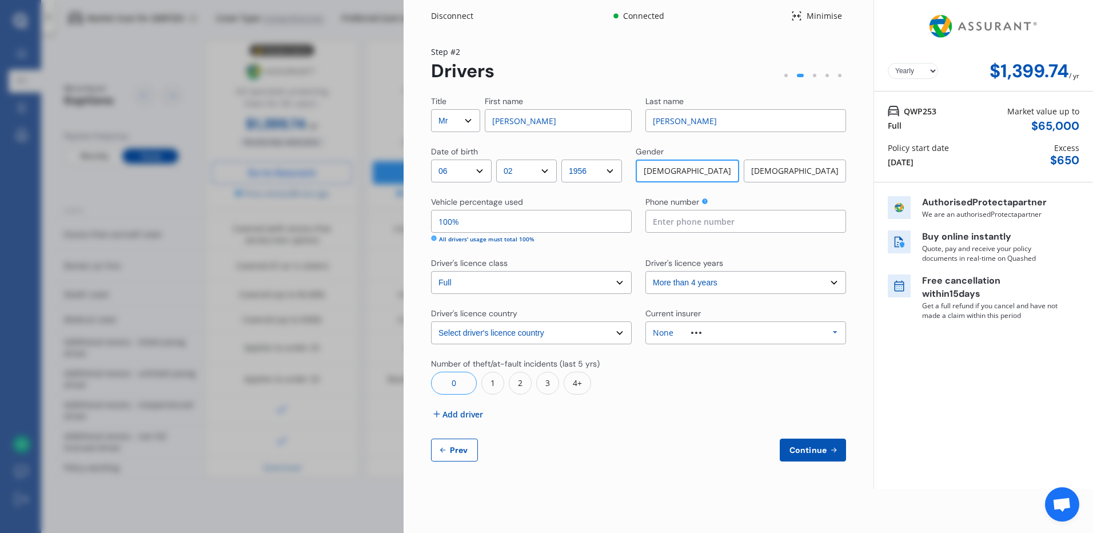
click at [431, 160] on select "DD 01 02 03 04 05 06 07 08 09 10 11 12 13 14 15 16 17 18 19 20 21 22 23 24 25 2…" at bounding box center [461, 171] width 61 height 23
click at [551, 173] on select "MM 01 02 03 04 05 06 07 08 09 10 11 12" at bounding box center [526, 171] width 61 height 23
select select "12"
click at [499, 160] on select "MM 01 02 03 04 05 06 07 08 09 10 11 12" at bounding box center [526, 171] width 61 height 23
click at [619, 170] on select "YYYY 2009 2008 2007 2006 2005 2004 2003 2002 2001 2000 1999 1998 1997 1996 1995…" at bounding box center [591, 171] width 61 height 23
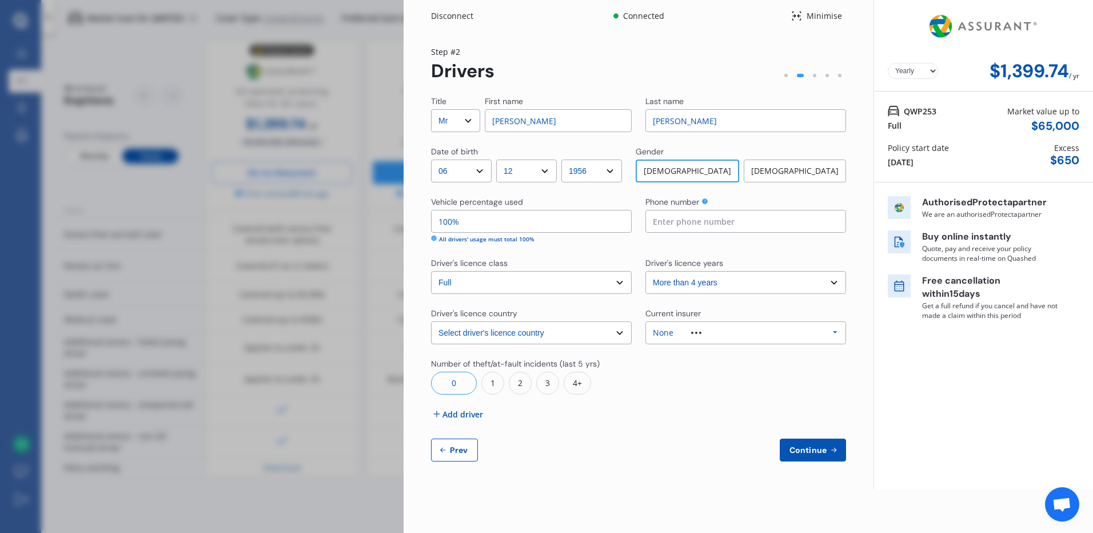
select select "1962"
click at [568, 160] on select "YYYY 2009 2008 2007 2006 2005 2004 2003 2002 2001 2000 1999 1998 1997 1996 1995…" at bounding box center [591, 171] width 61 height 23
click at [792, 166] on div "[DEMOGRAPHIC_DATA]" at bounding box center [795, 171] width 102 height 23
drag, startPoint x: 468, startPoint y: 222, endPoint x: 421, endPoint y: 221, distance: 46.9
click at [421, 221] on div "Yearly Monthly $1,399.74 / yr Step # 2 Drivers Title Select Mr Mrs Miss Ms Dr F…" at bounding box center [639, 260] width 470 height 457
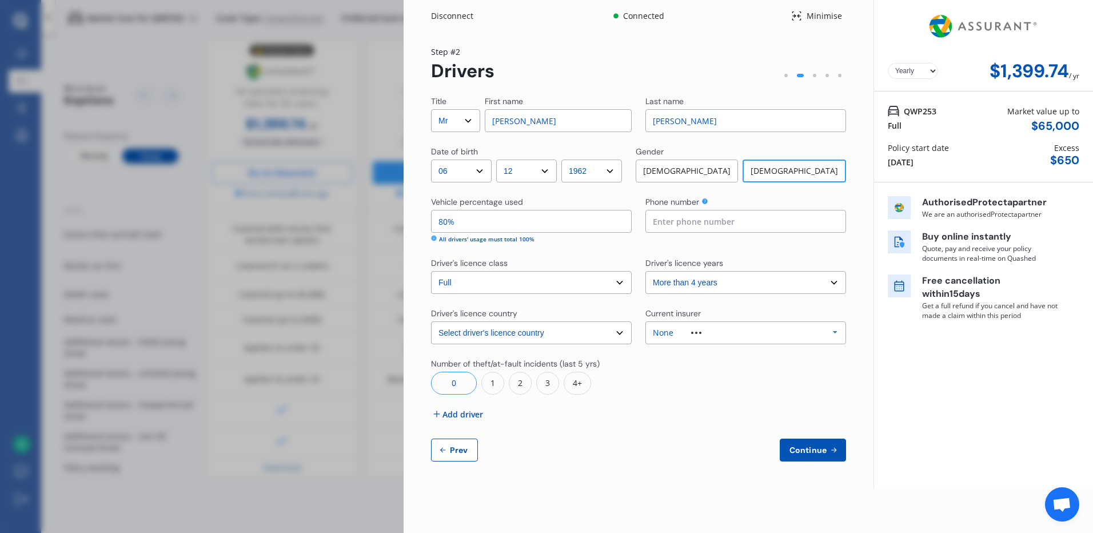
type input "80%"
click at [705, 201] on icon at bounding box center [705, 201] width 6 height 6
click at [744, 222] on input at bounding box center [745, 221] width 201 height 23
type input "0211098144"
click at [835, 284] on select "Select driver's licence years Less than 1 year 1-2 years 2-4 years More than 4 …" at bounding box center [745, 282] width 201 height 23
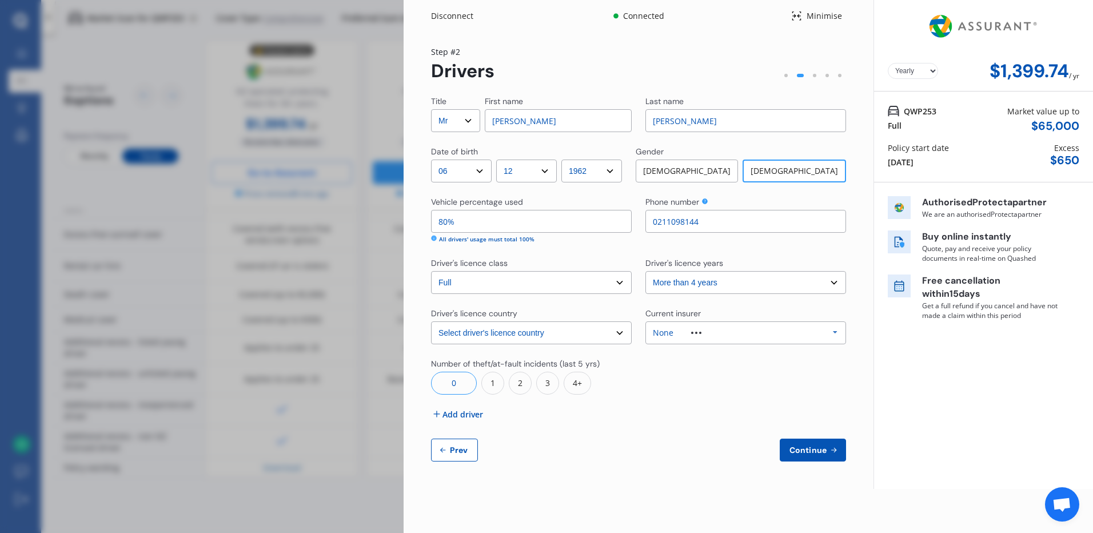
click at [834, 284] on select "Select driver's licence years Less than 1 year 1-2 years 2-4 years More than 4 …" at bounding box center [745, 282] width 201 height 23
click at [836, 332] on icon at bounding box center [835, 332] width 17 height 21
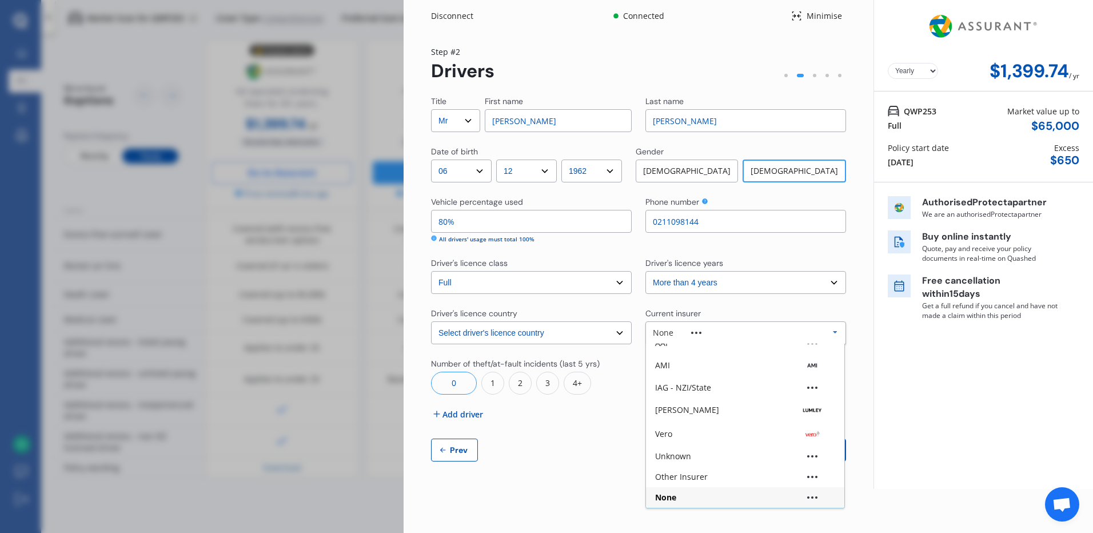
click at [836, 332] on icon at bounding box center [835, 332] width 17 height 21
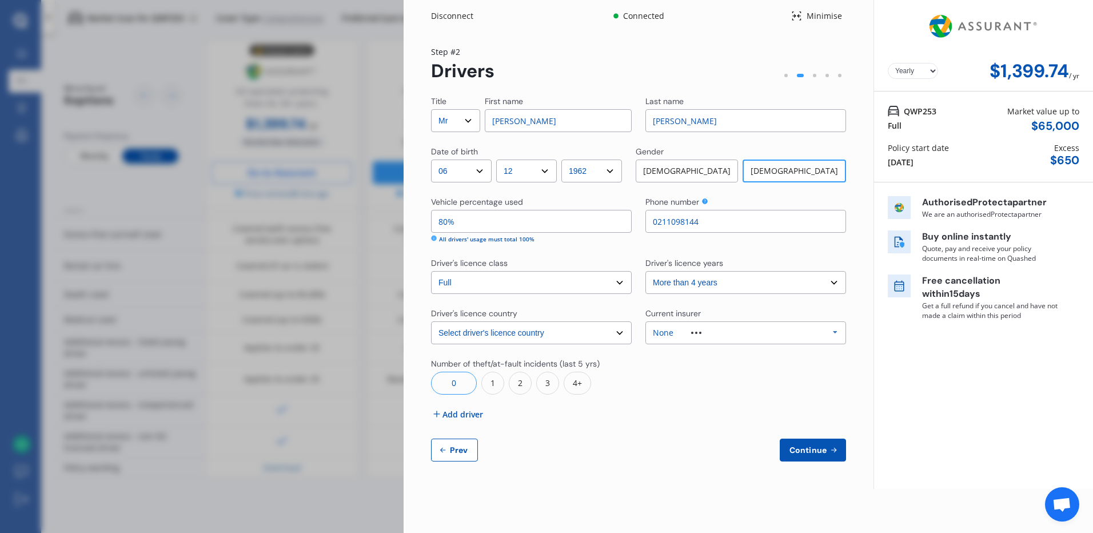
click at [464, 416] on span "Add driver" at bounding box center [463, 414] width 41 height 12
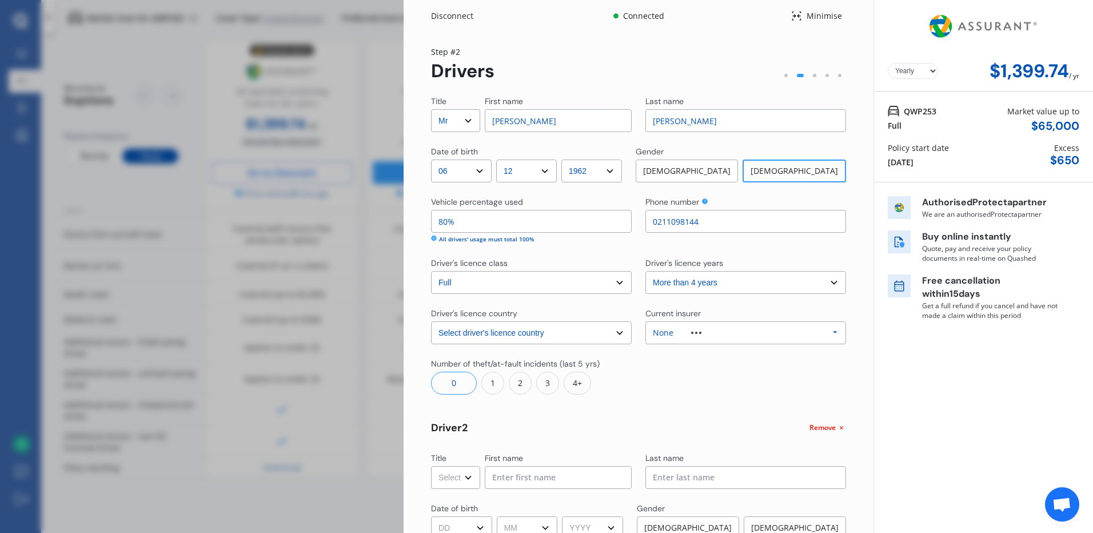
click at [464, 479] on select "Select Mr Mrs Miss Ms Dr" at bounding box center [455, 477] width 49 height 23
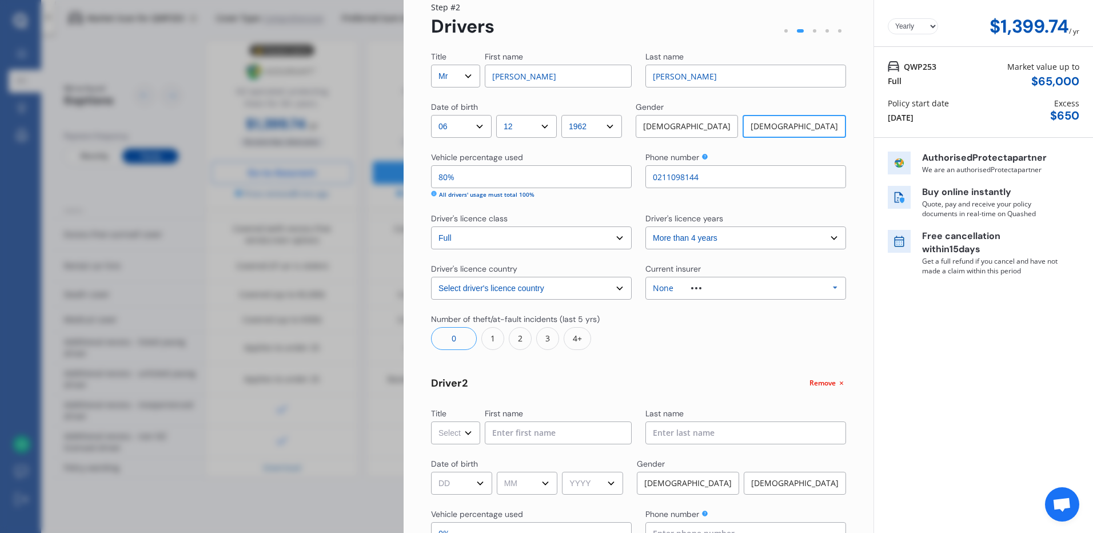
scroll to position [57, 0]
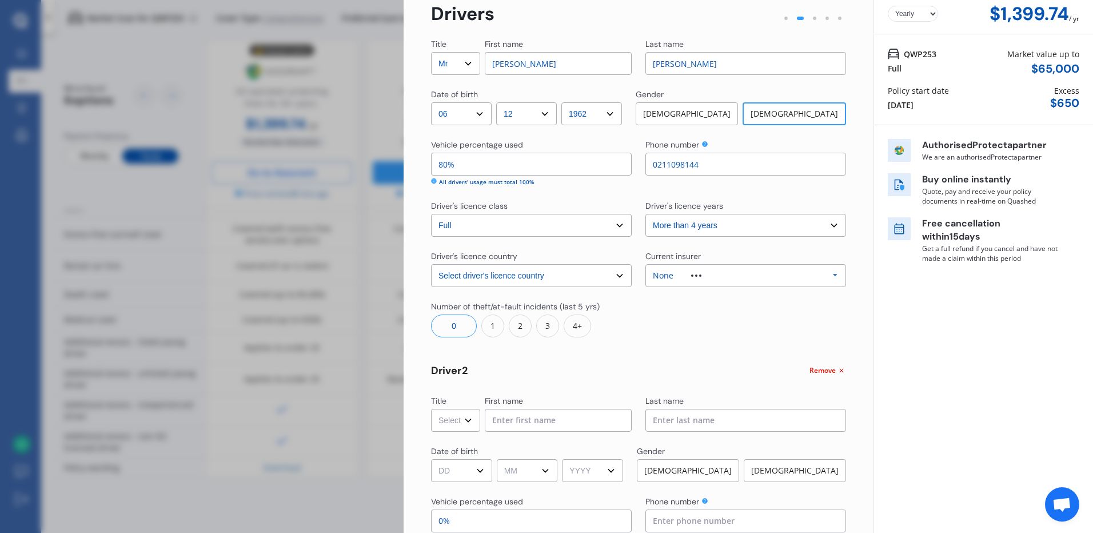
click at [470, 421] on select "Select Mr Mrs Miss Ms Dr" at bounding box center [455, 420] width 49 height 23
select select "Mr"
click at [431, 409] on select "Select Mr Mrs Miss Ms Dr" at bounding box center [455, 420] width 49 height 23
click at [508, 420] on input at bounding box center [558, 420] width 147 height 23
type input "Ashok"
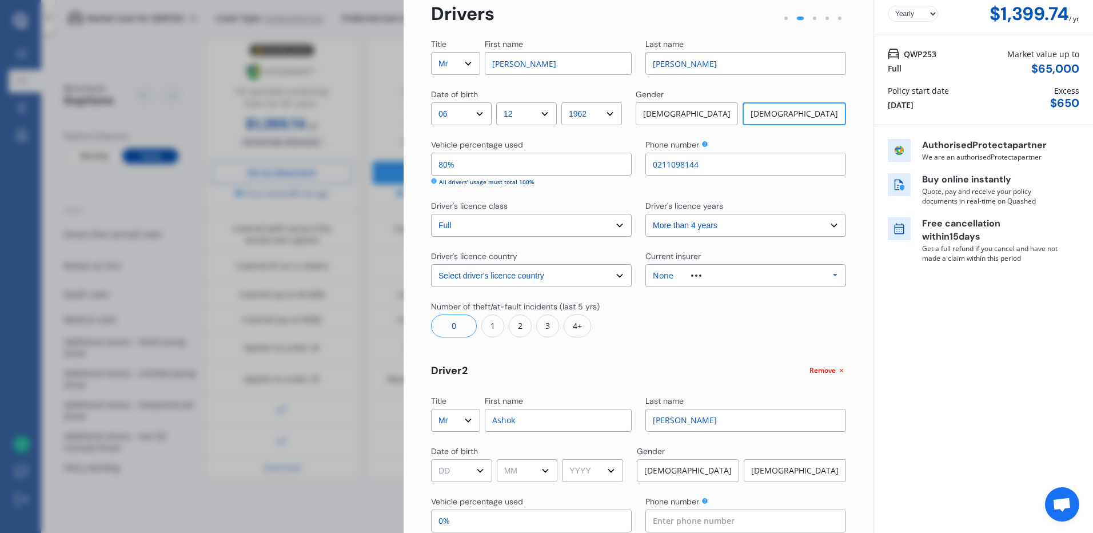
type input "[PERSON_NAME]"
select select "18"
select select "02"
select select "1956"
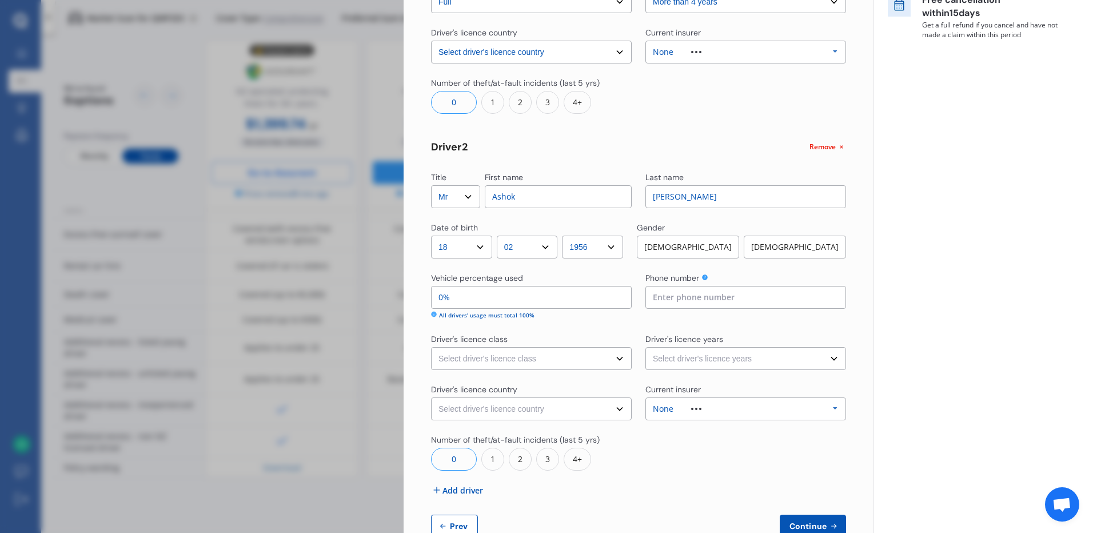
scroll to position [313, 0]
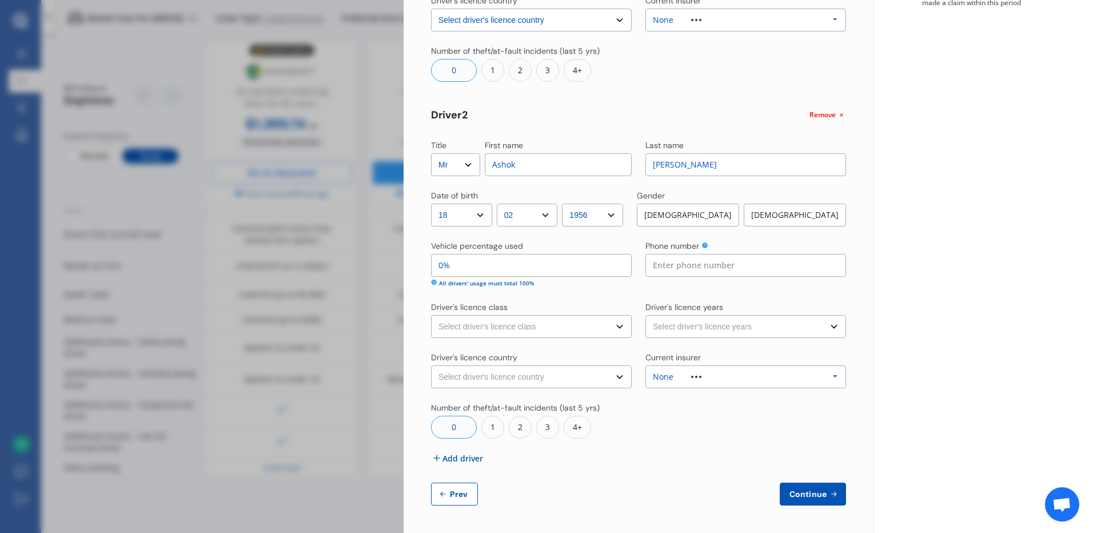
click at [691, 211] on div "[DEMOGRAPHIC_DATA]" at bounding box center [688, 215] width 102 height 23
drag, startPoint x: 459, startPoint y: 268, endPoint x: 432, endPoint y: 269, distance: 27.4
click at [432, 269] on input "0%" at bounding box center [531, 265] width 201 height 23
type input "98%"
type input "2%"
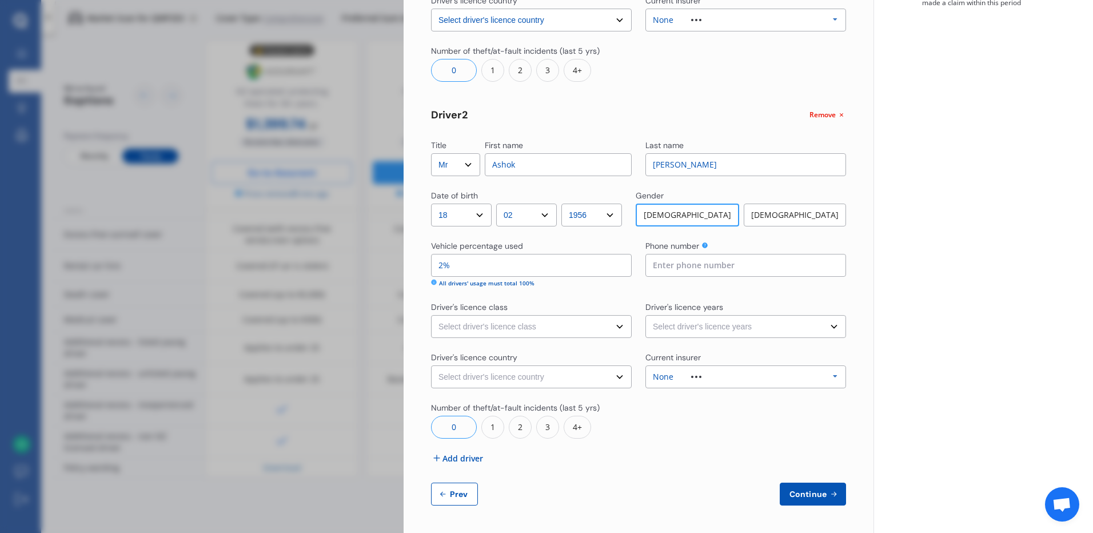
type input "80%"
type input "20%"
type input "021448317"
click at [615, 326] on select "Select driver's licence class None Learner Restricted Full" at bounding box center [531, 326] width 201 height 23
select select "full"
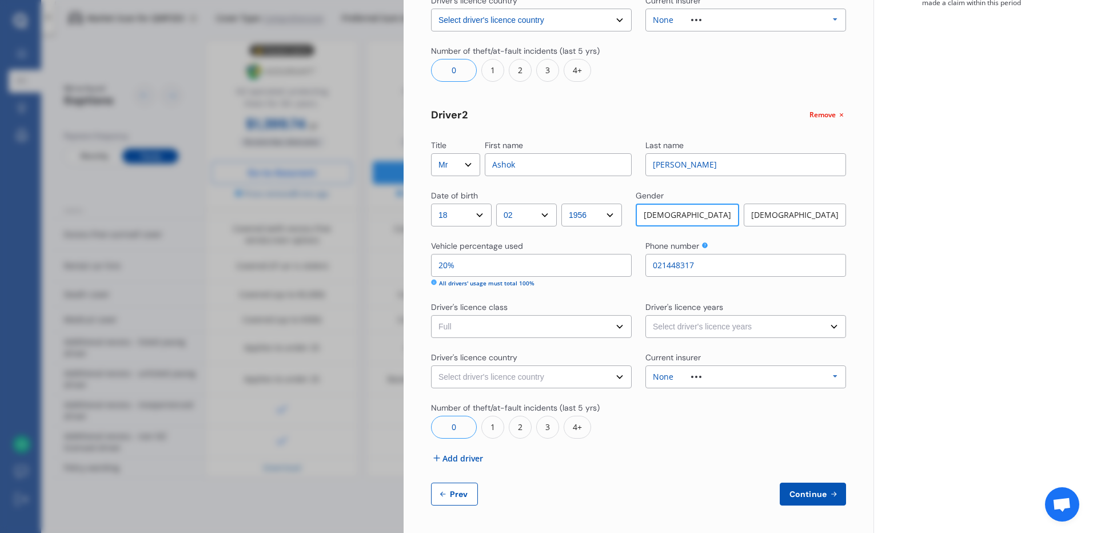
click at [431, 315] on select "Select driver's licence class None Learner Restricted Full" at bounding box center [531, 326] width 201 height 23
click at [827, 327] on select "Select driver's licence years Less than 1 year 1-2 years 2-4 years More than 4 …" at bounding box center [745, 326] width 201 height 23
select select "more than 4 years"
click at [645, 315] on select "Select driver's licence years Less than 1 year 1-2 years 2-4 years More than 4 …" at bounding box center [745, 326] width 201 height 23
click at [617, 379] on select "Select driver's licence country [GEOGRAPHIC_DATA] [GEOGRAPHIC_DATA] [GEOGRAPHIC…" at bounding box center [531, 376] width 201 height 23
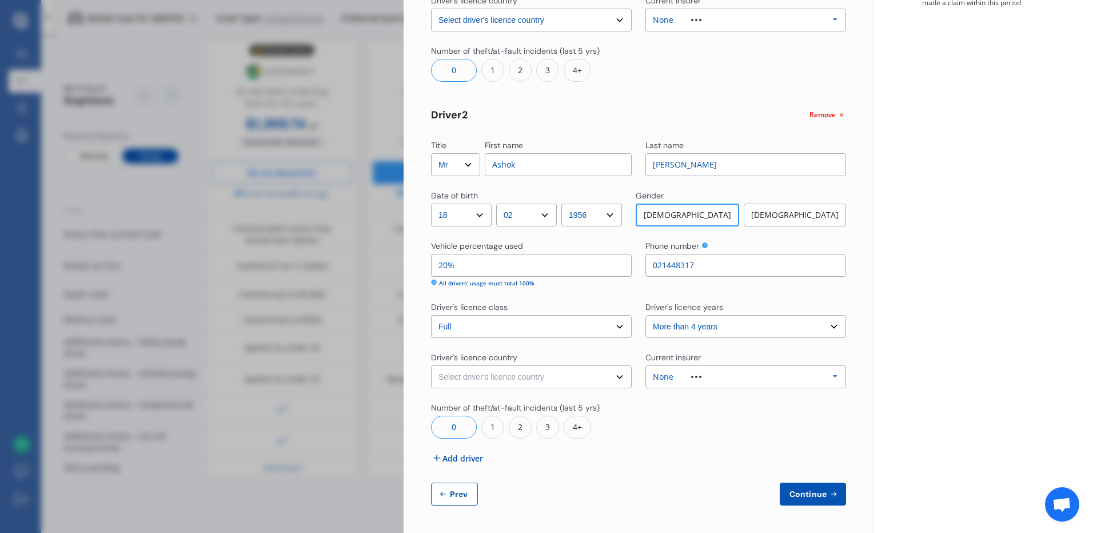
select select "[GEOGRAPHIC_DATA]"
click at [431, 365] on select "Select driver's licence country [GEOGRAPHIC_DATA] [GEOGRAPHIC_DATA] [GEOGRAPHIC…" at bounding box center [531, 376] width 201 height 23
click at [832, 377] on icon at bounding box center [835, 376] width 17 height 21
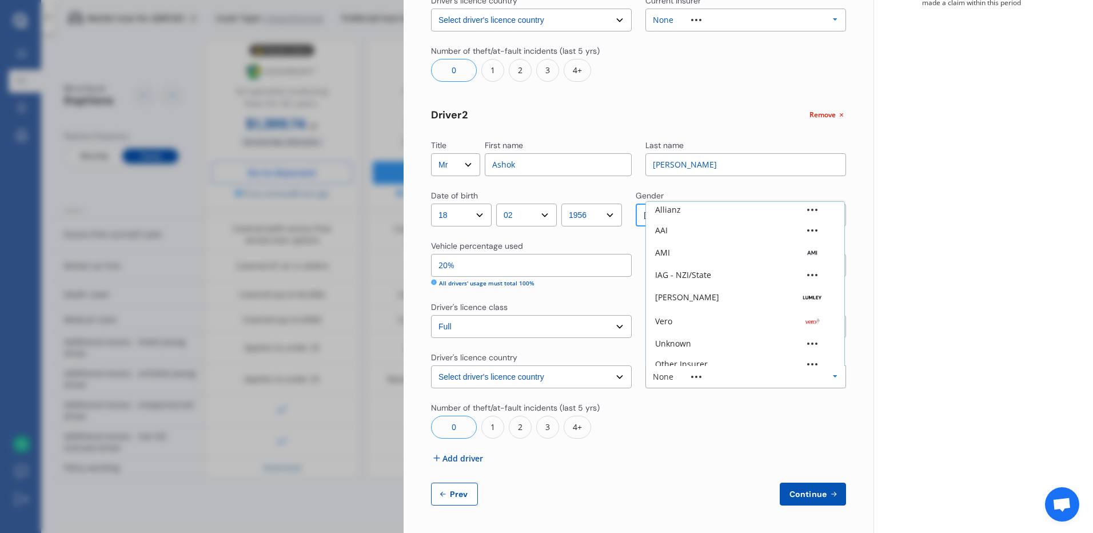
scroll to position [0, 0]
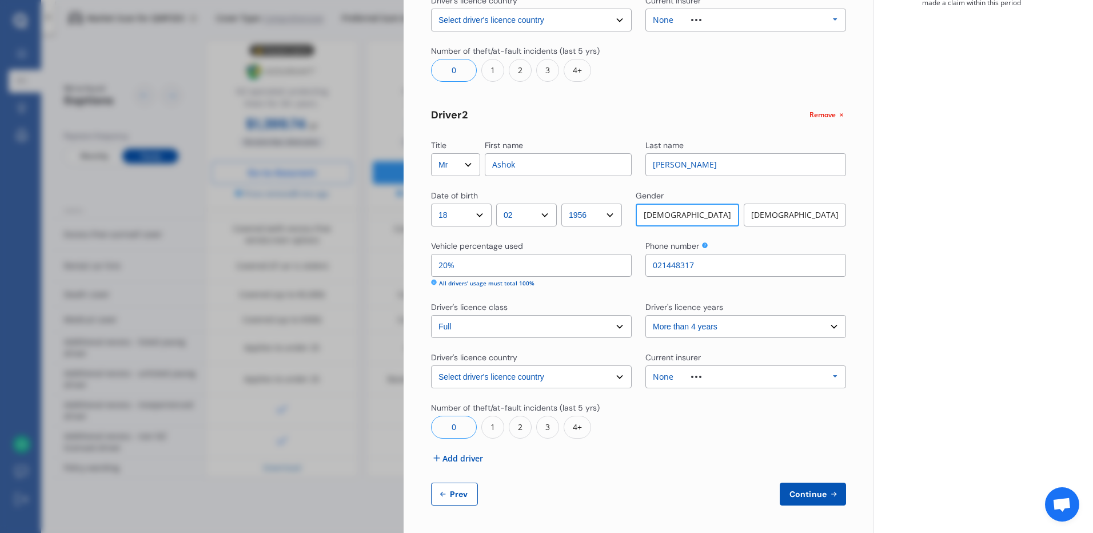
click at [939, 382] on div "Yearly Monthly $1,399.74 / yr QWP253 Full Market value up to $ 65,000 Policy st…" at bounding box center [984, 110] width 220 height 846
click at [808, 499] on span "Continue" at bounding box center [808, 493] width 42 height 9
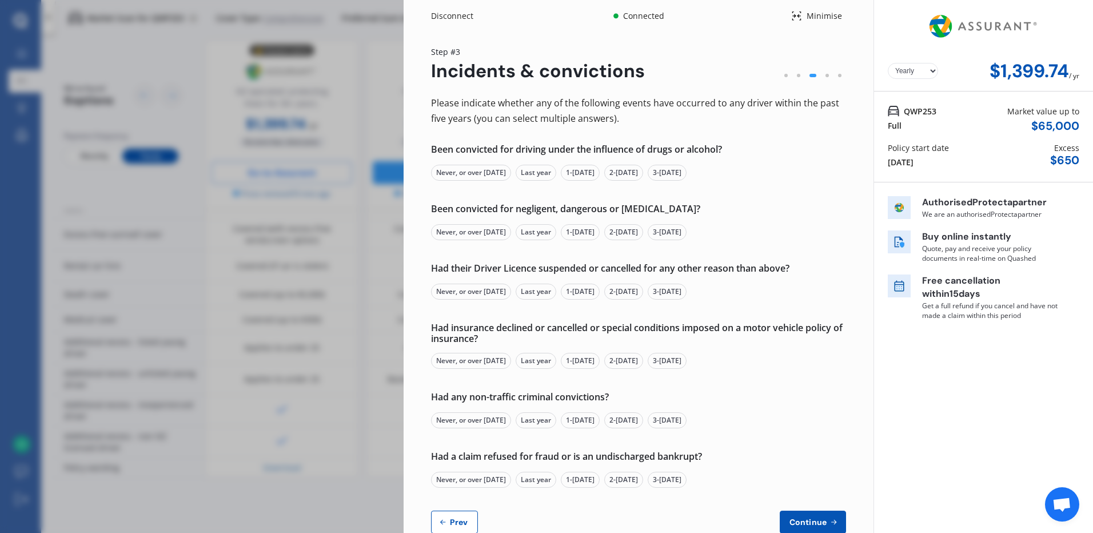
click at [477, 176] on div "Never, or over [DATE]" at bounding box center [471, 173] width 80 height 16
click at [457, 232] on div "Never, or over [DATE]" at bounding box center [471, 232] width 80 height 16
click at [472, 290] on div "Never, or over [DATE]" at bounding box center [471, 292] width 80 height 16
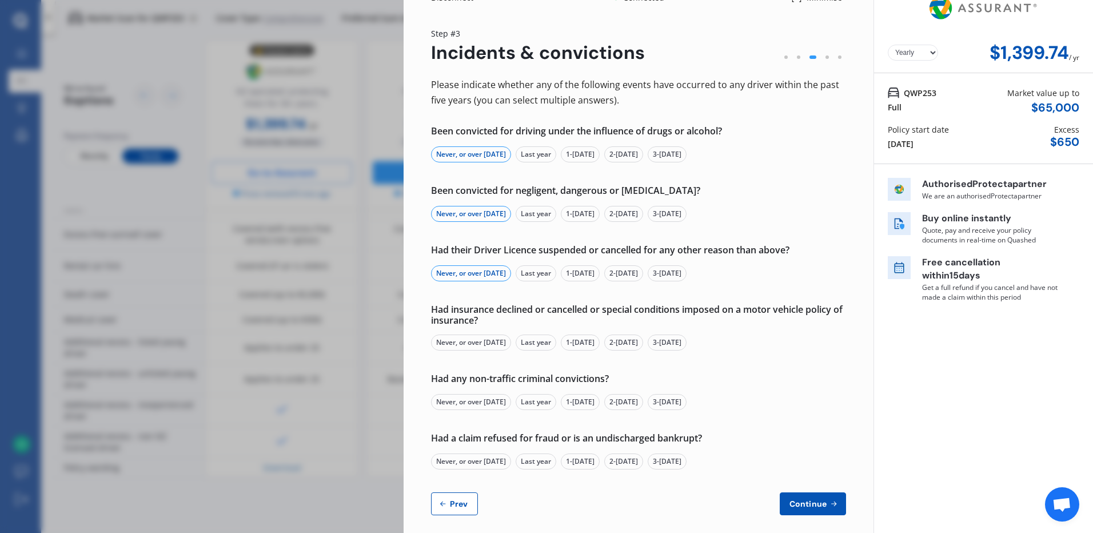
scroll to position [28, 0]
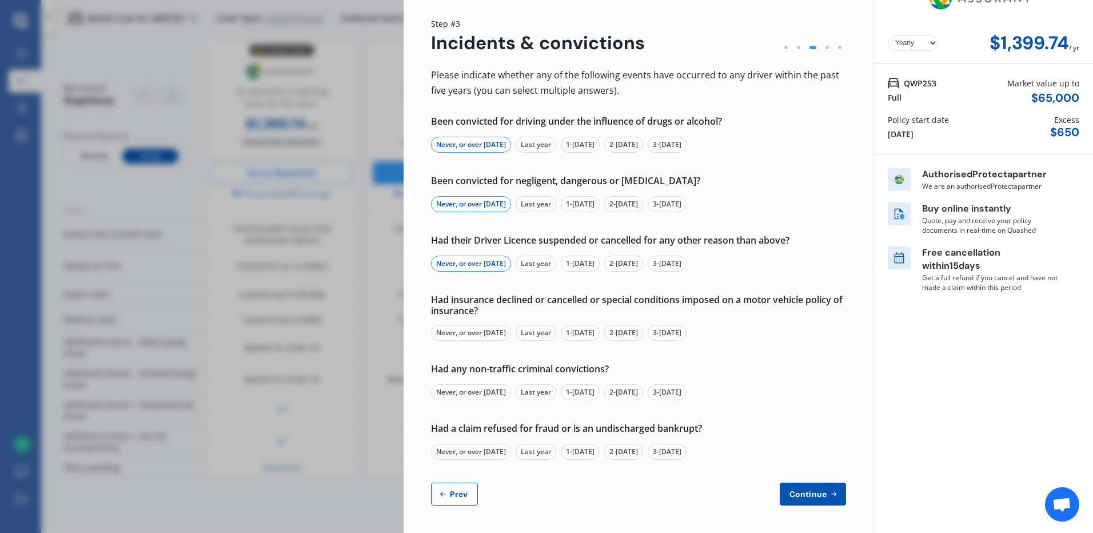
click at [470, 333] on div "Never, or over [DATE]" at bounding box center [471, 333] width 80 height 16
click at [485, 393] on div "Never, or over [DATE]" at bounding box center [471, 392] width 80 height 16
click at [462, 453] on div "Never, or over [DATE]" at bounding box center [471, 452] width 80 height 16
click at [817, 497] on span "Continue" at bounding box center [808, 493] width 42 height 9
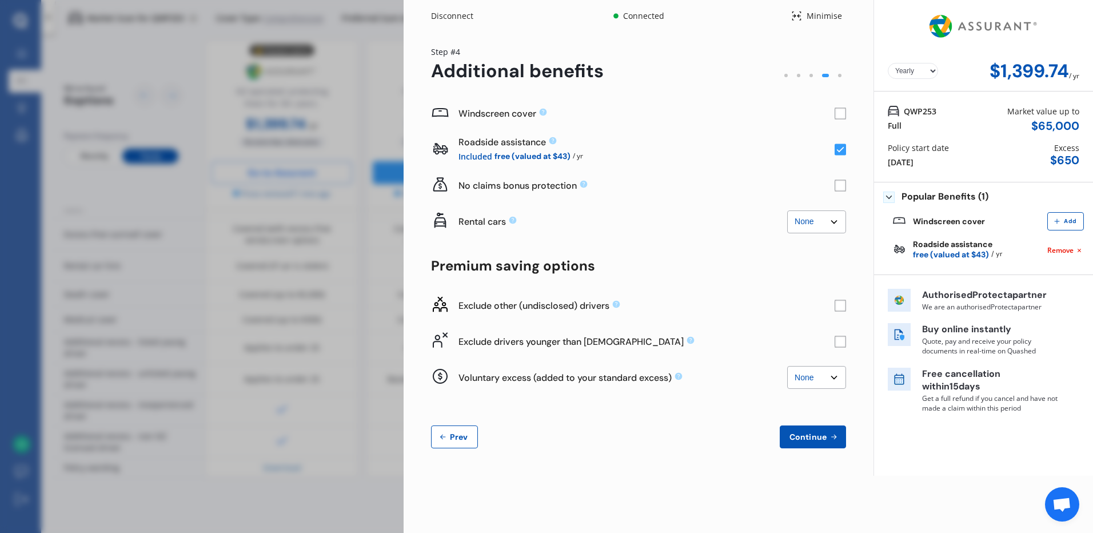
scroll to position [0, 0]
click at [836, 380] on select "None $500 $1,000" at bounding box center [816, 377] width 59 height 23
click at [835, 380] on select "None $500 $1,000" at bounding box center [816, 377] width 59 height 23
click at [824, 439] on span "Continue" at bounding box center [808, 436] width 42 height 9
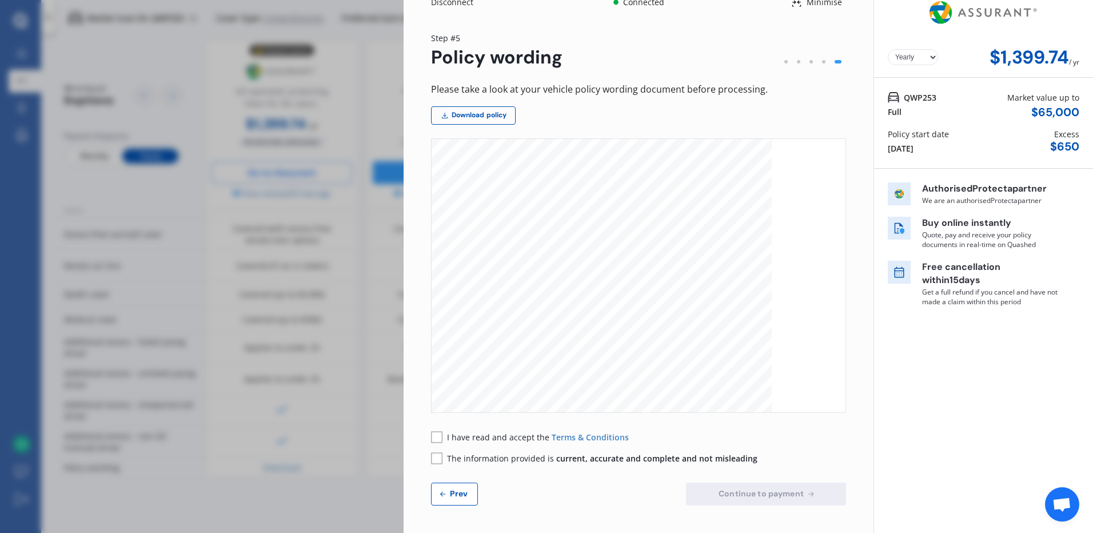
click at [436, 435] on rect at bounding box center [436, 436] width 11 height 11
click at [436, 458] on rect at bounding box center [436, 457] width 11 height 11
click at [675, 423] on div "Please take a look at your vehicle policy wording document before processing. D…" at bounding box center [638, 294] width 415 height 424
click at [776, 492] on span "Continue to payment" at bounding box center [761, 493] width 90 height 9
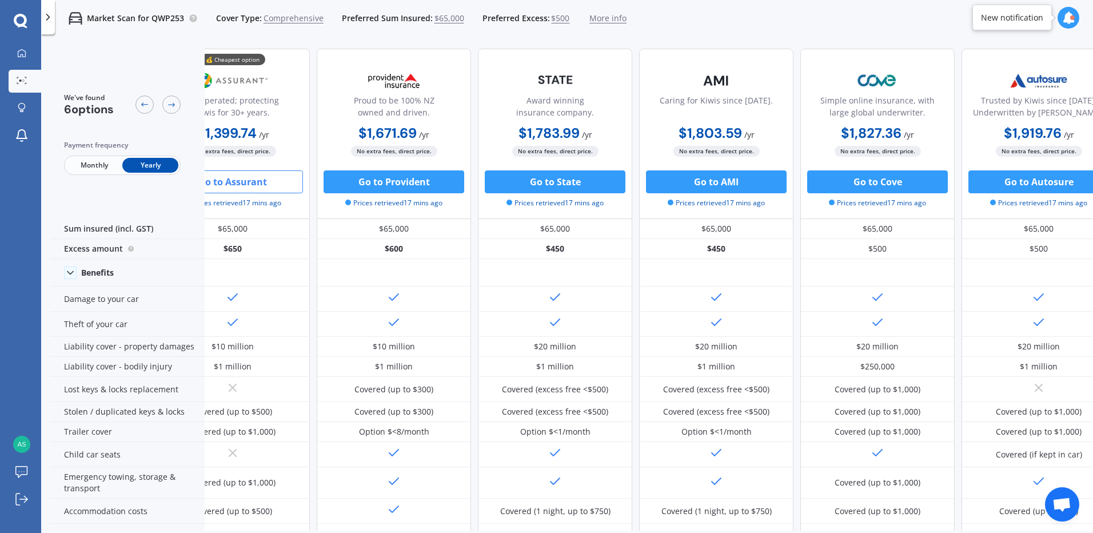
scroll to position [0, 78]
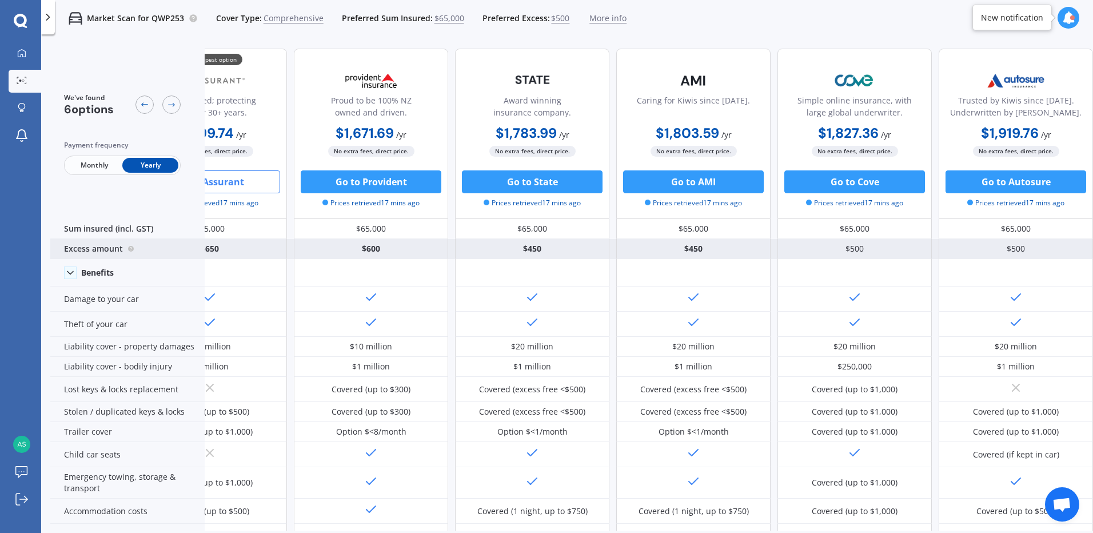
click at [741, 249] on div "$450" at bounding box center [693, 249] width 154 height 20
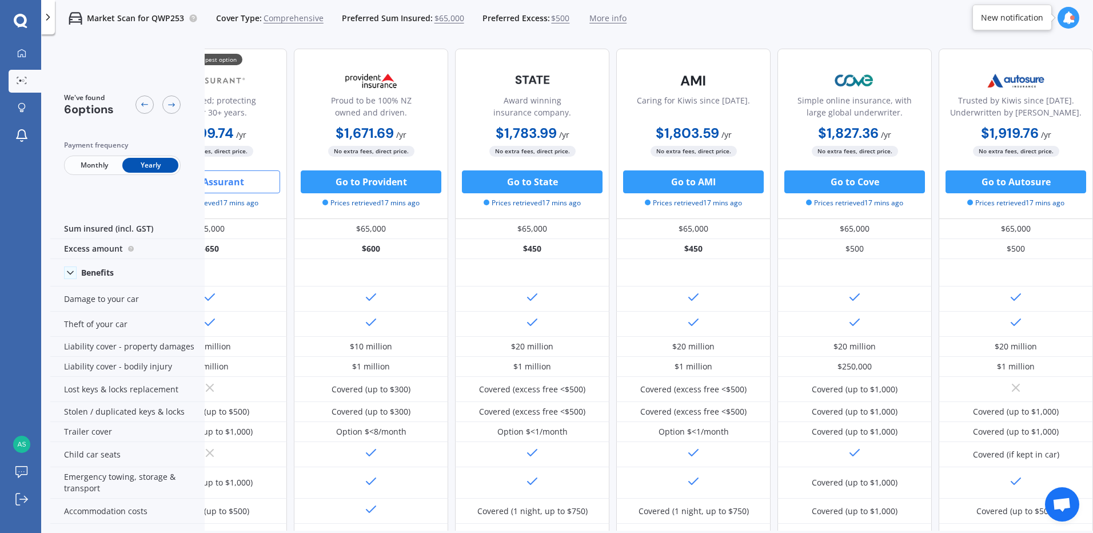
scroll to position [0, 0]
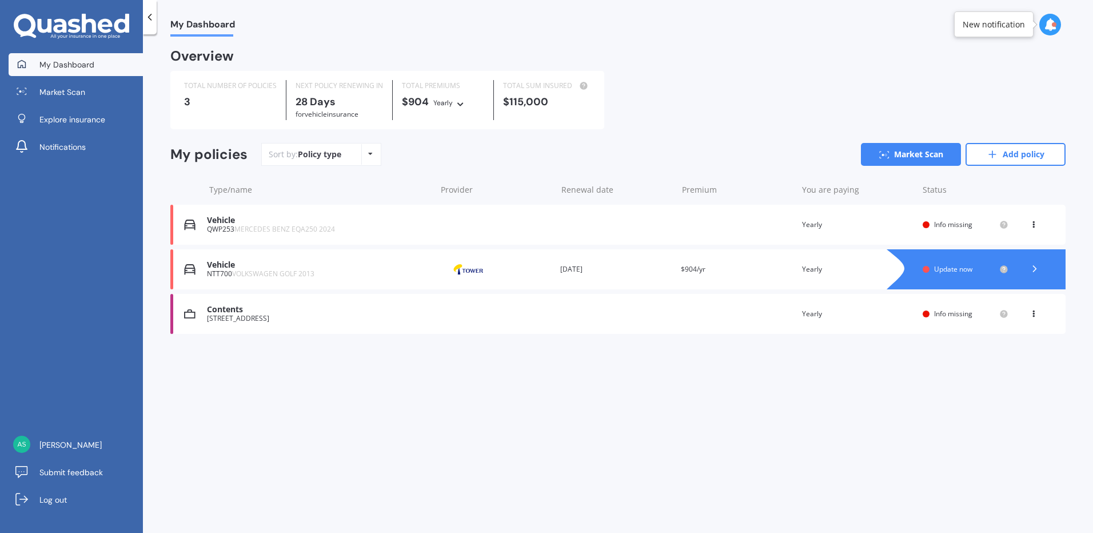
click at [237, 266] on div "Vehicle" at bounding box center [319, 265] width 224 height 10
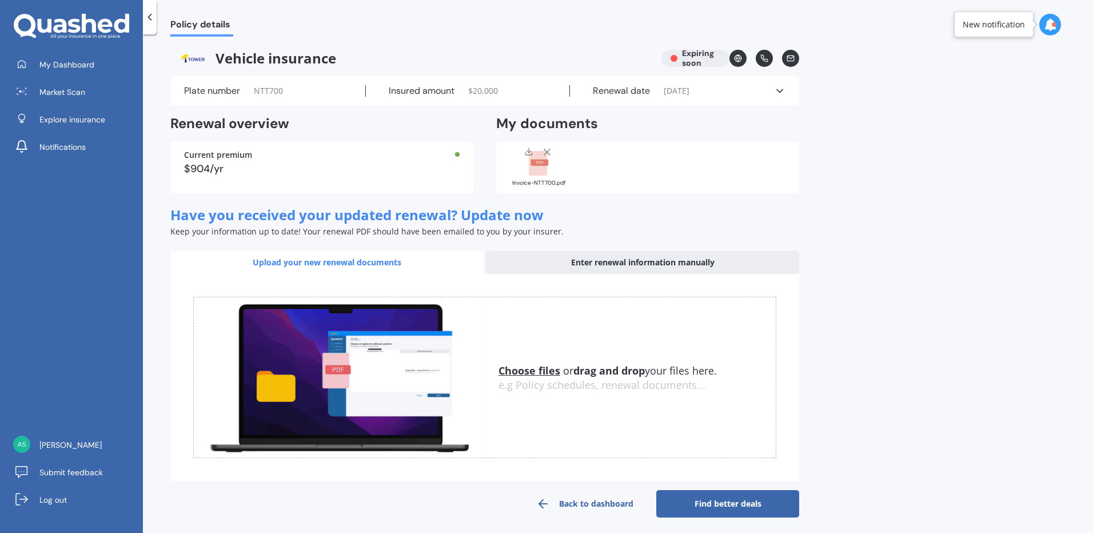
scroll to position [6, 0]
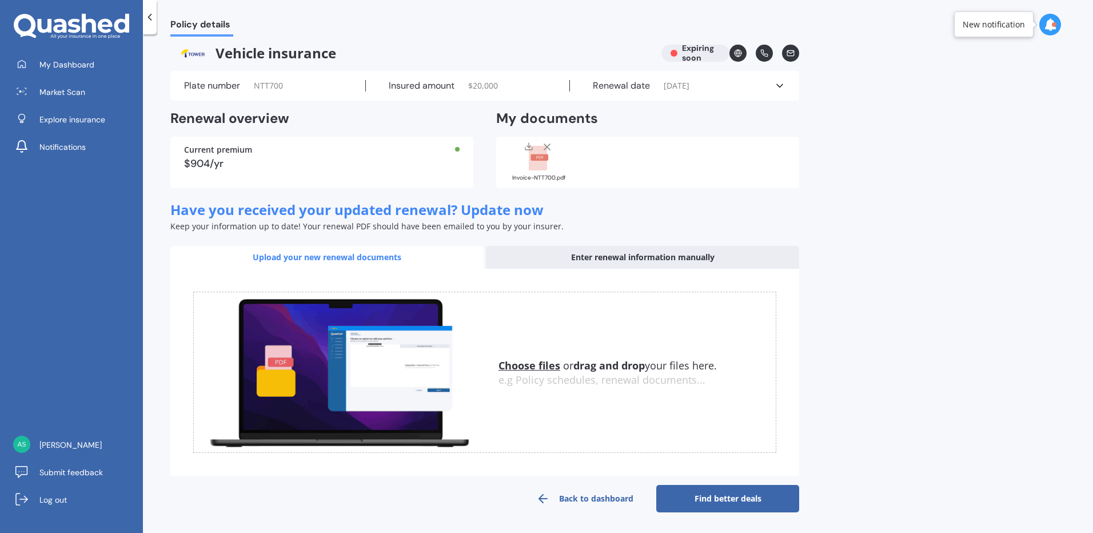
click at [739, 499] on link "Find better deals" at bounding box center [727, 498] width 143 height 27
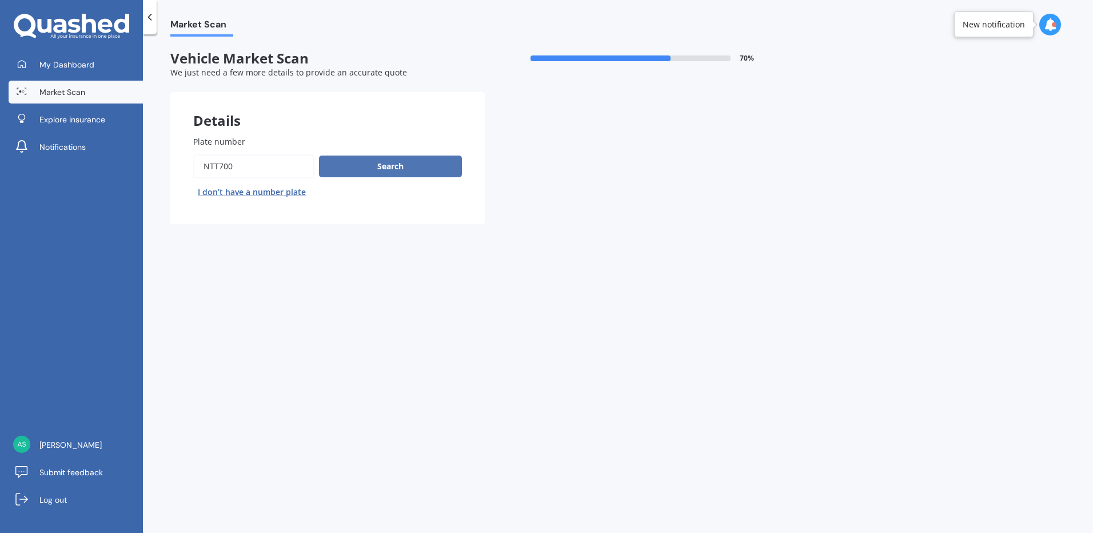
click at [390, 168] on button "Search" at bounding box center [390, 167] width 143 height 22
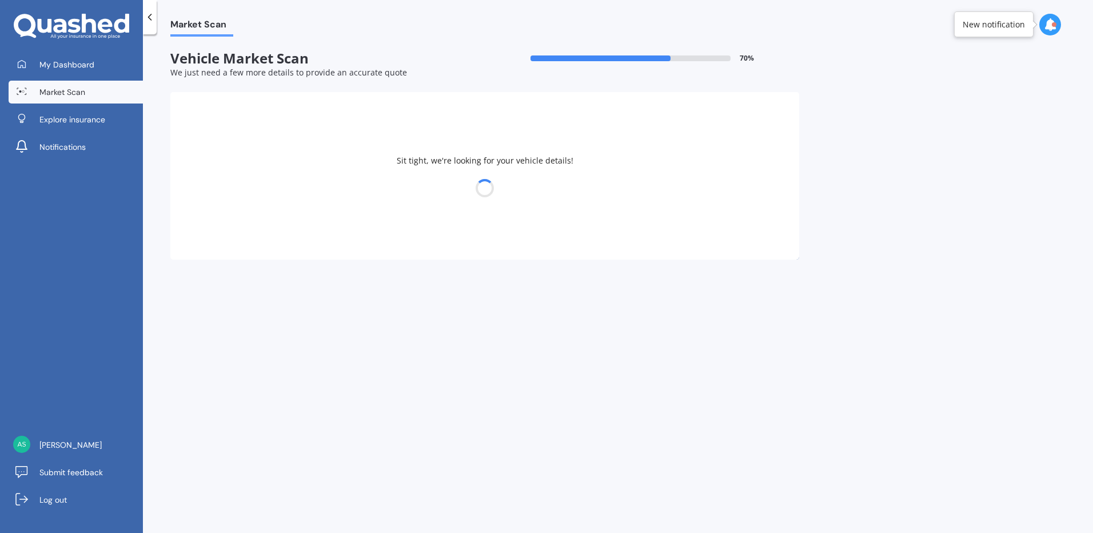
select select "VOLKSWAGEN"
select select "GOLF"
select select "18"
select select "02"
select select "1956"
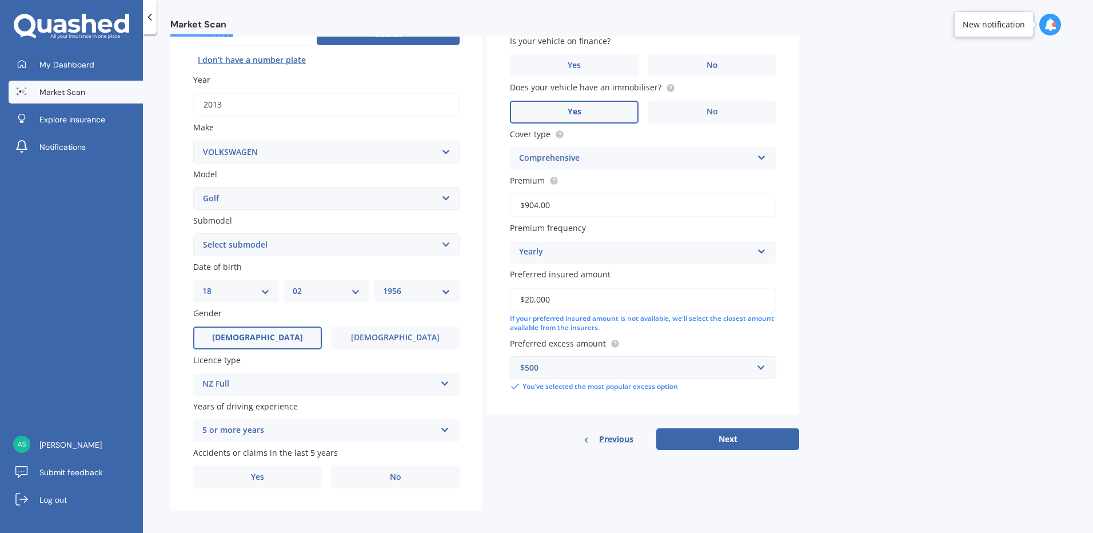
scroll to position [140, 0]
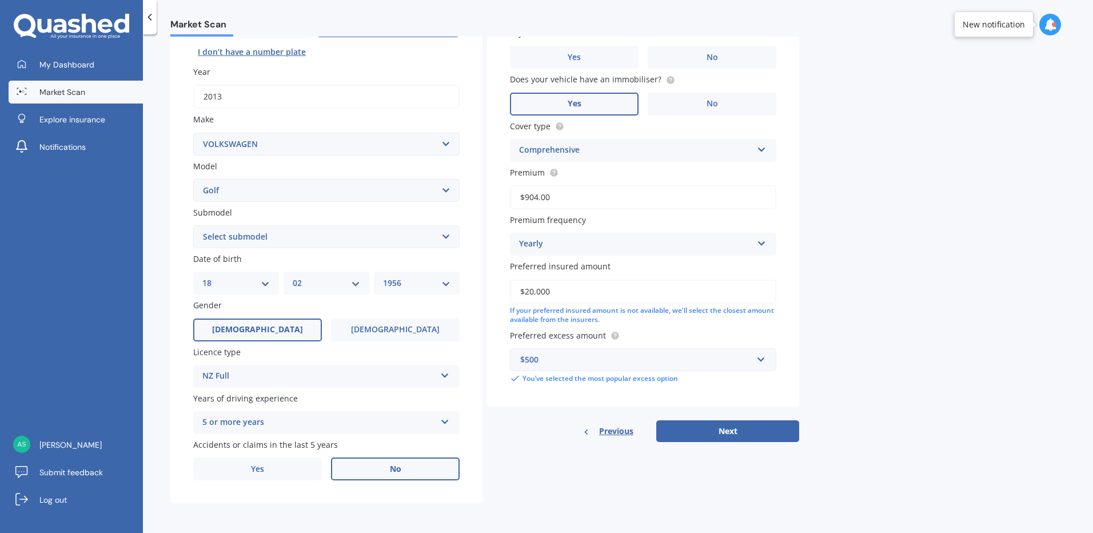
click at [406, 471] on label "No" at bounding box center [395, 468] width 129 height 23
click at [0, 0] on input "No" at bounding box center [0, 0] width 0 height 0
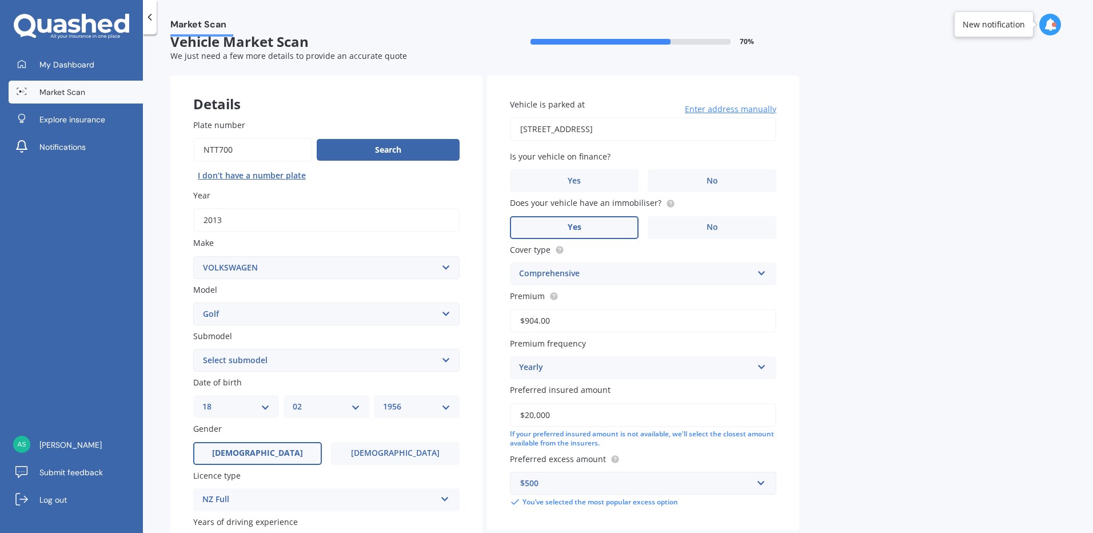
scroll to position [0, 0]
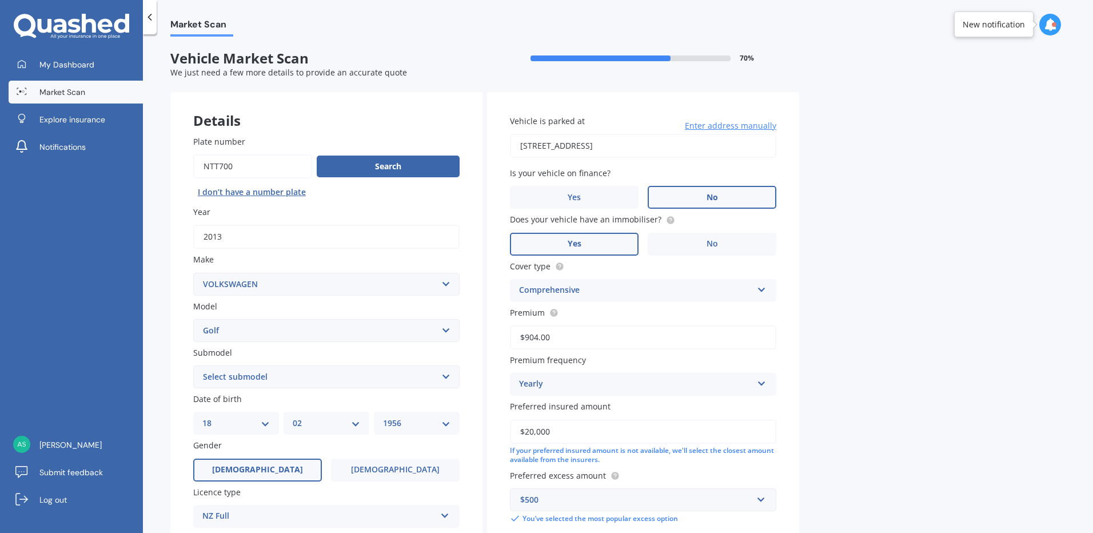
click at [723, 200] on label "No" at bounding box center [712, 197] width 129 height 23
click at [0, 0] on input "No" at bounding box center [0, 0] width 0 height 0
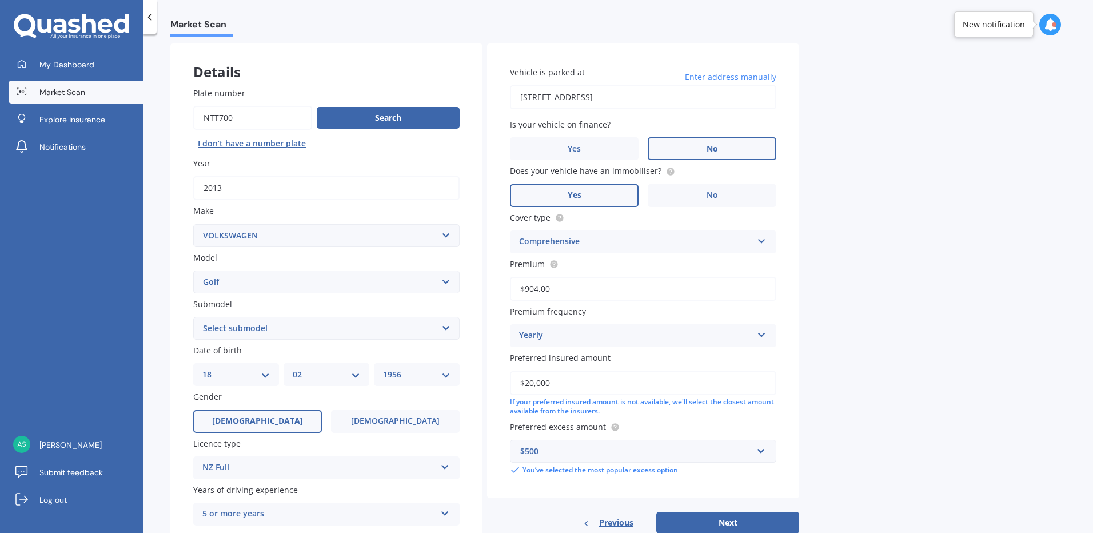
scroll to position [140, 0]
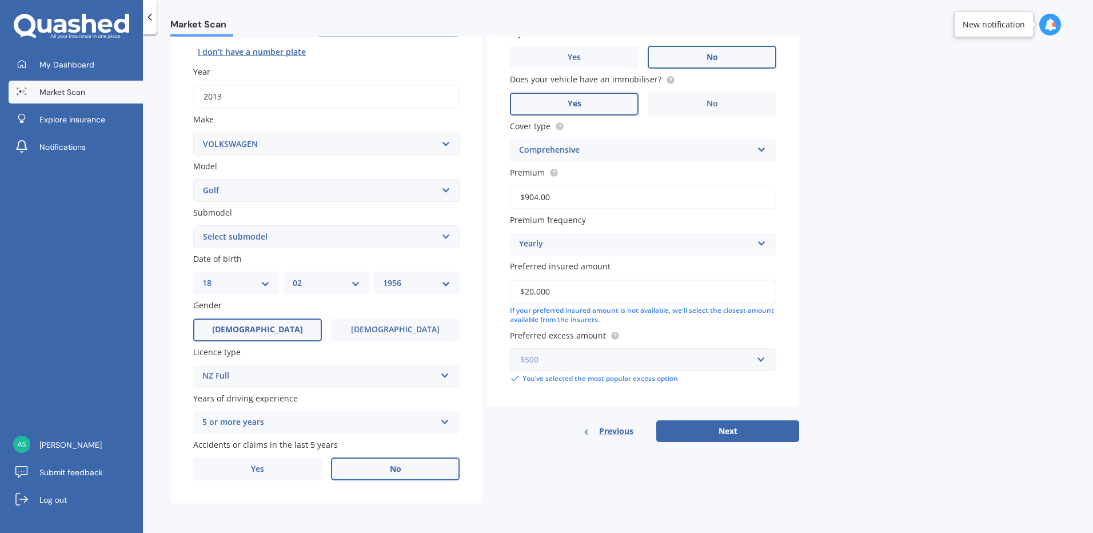
click at [762, 361] on input "text" at bounding box center [639, 360] width 256 height 22
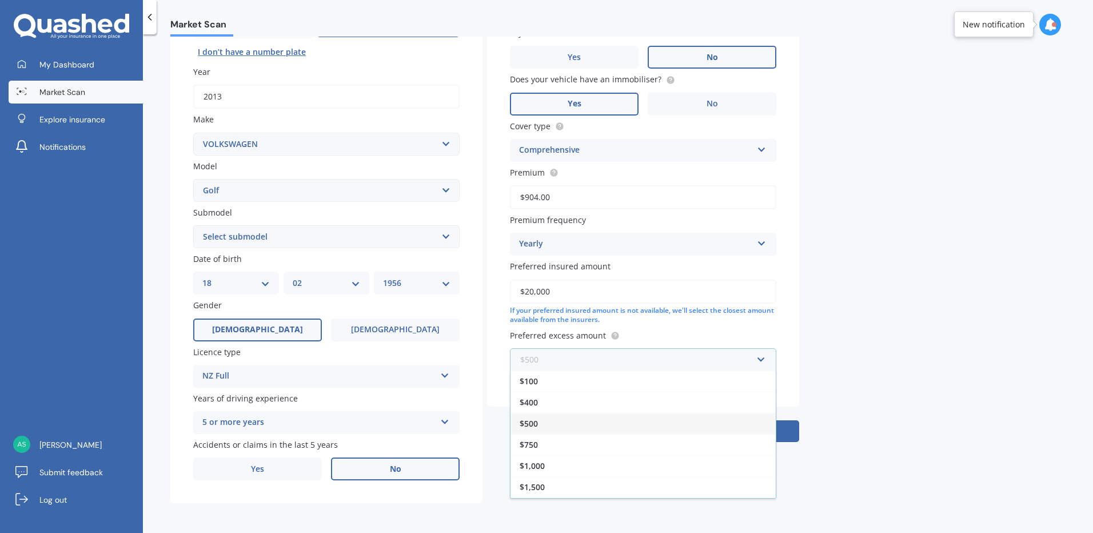
click at [762, 361] on input "text" at bounding box center [639, 360] width 256 height 22
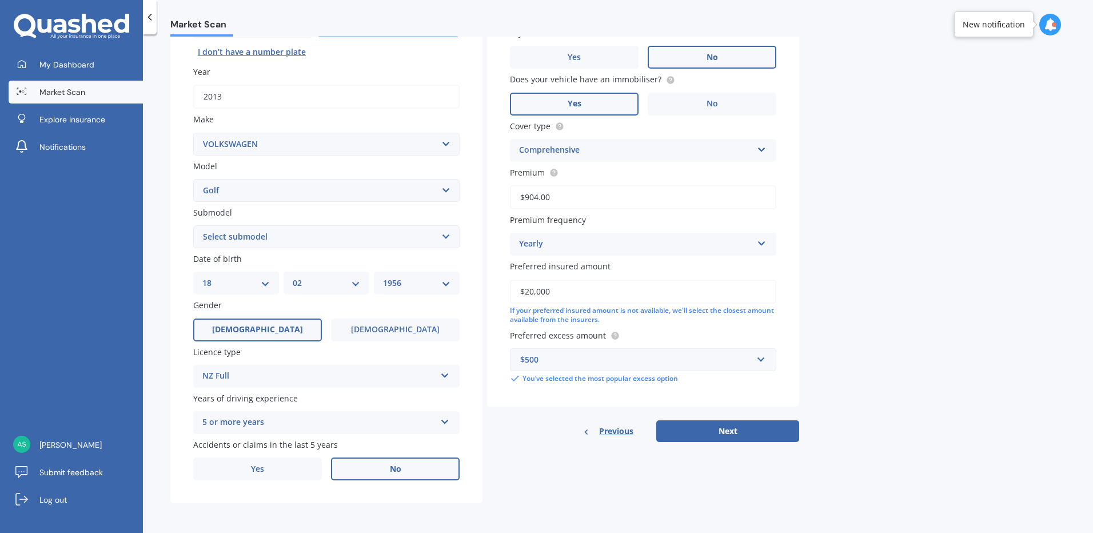
click at [882, 361] on div "Market Scan Vehicle Market Scan 70 % We just need a few more details to provide…" at bounding box center [618, 286] width 950 height 499
click at [728, 428] on button "Next" at bounding box center [727, 431] width 143 height 22
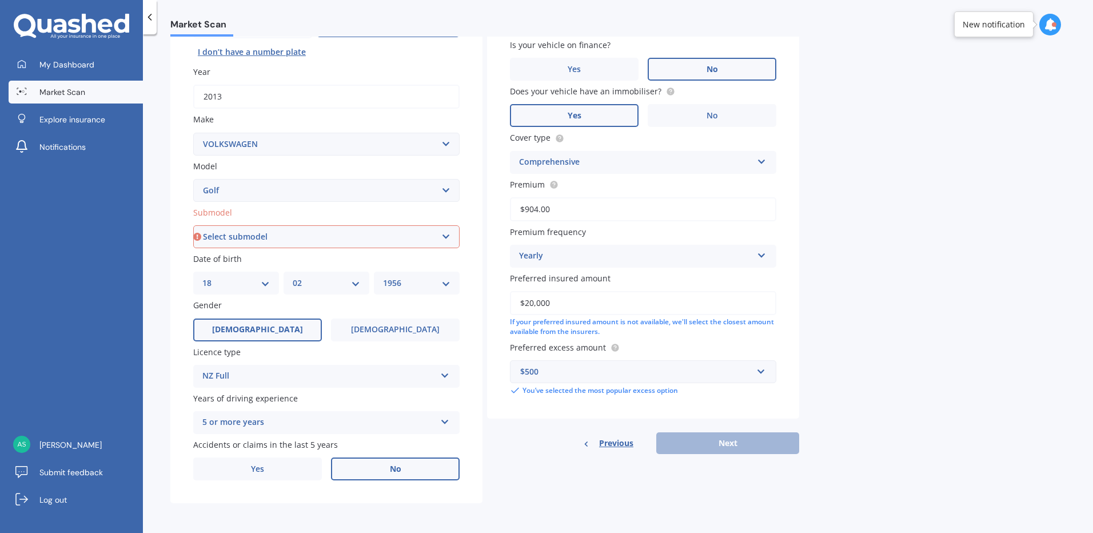
click at [444, 236] on select "Select submodel (All other) 1.4 GT TSI 1.4 TSI 1.6 1.6 FSI 1.6 TSI 1.8 1.9 TDI …" at bounding box center [326, 236] width 266 height 23
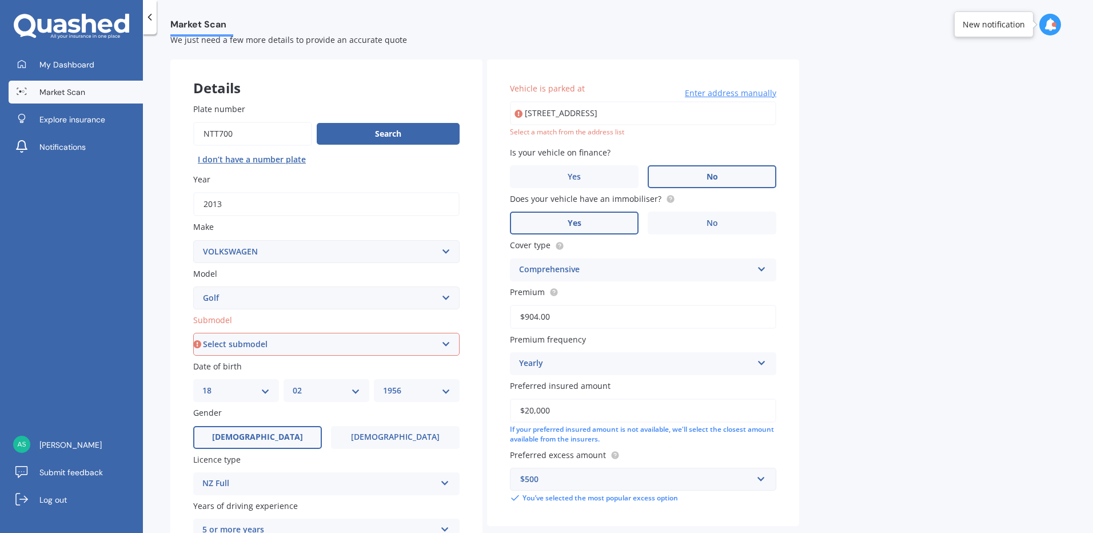
scroll to position [0, 0]
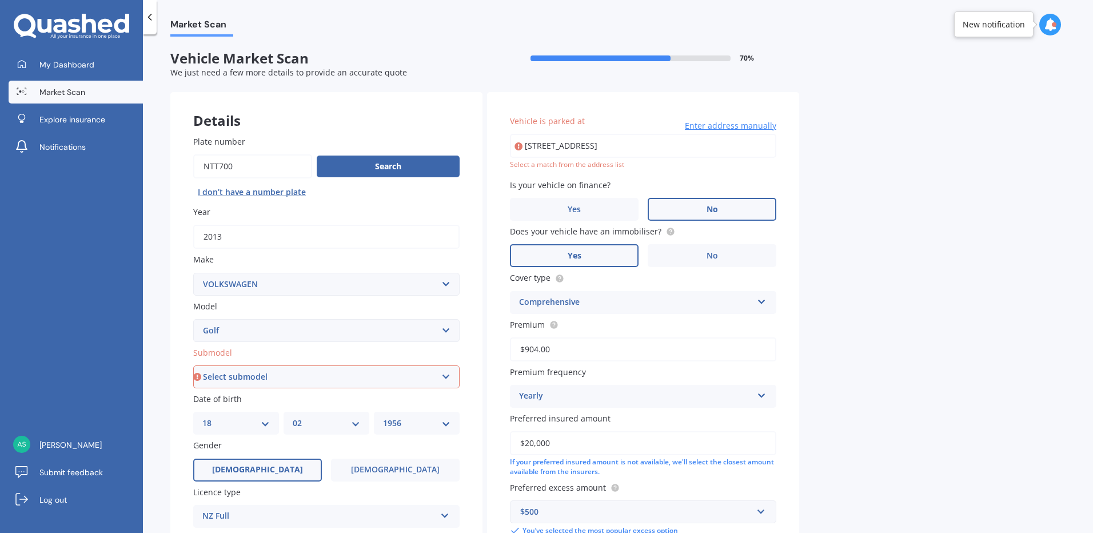
drag, startPoint x: 722, startPoint y: 144, endPoint x: 481, endPoint y: 142, distance: 240.7
click at [483, 142] on div "Details Plate number Search I don’t have a number plate Year 2013 Make Select m…" at bounding box center [484, 368] width 629 height 552
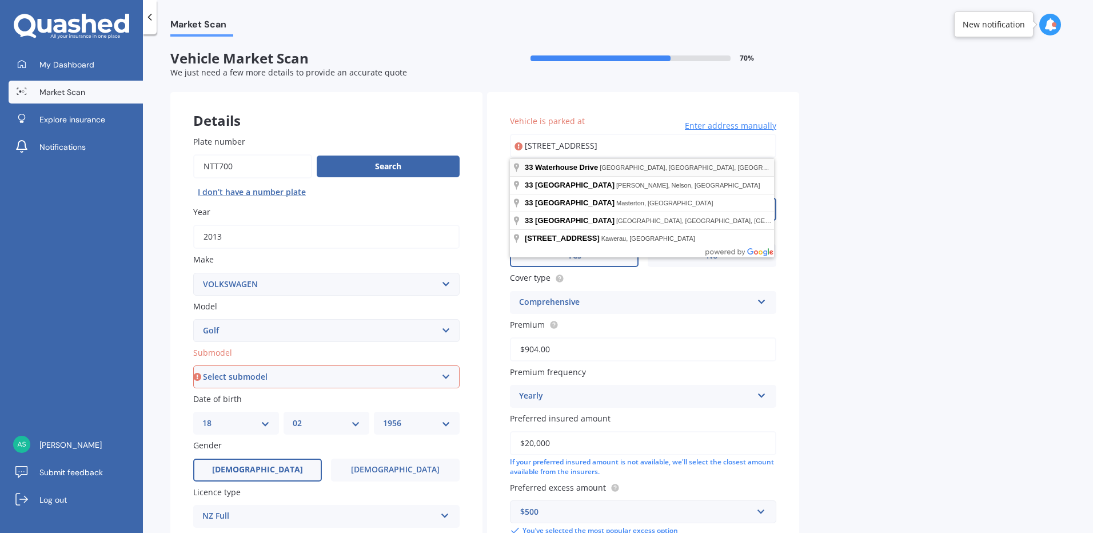
type input "[STREET_ADDRESS]"
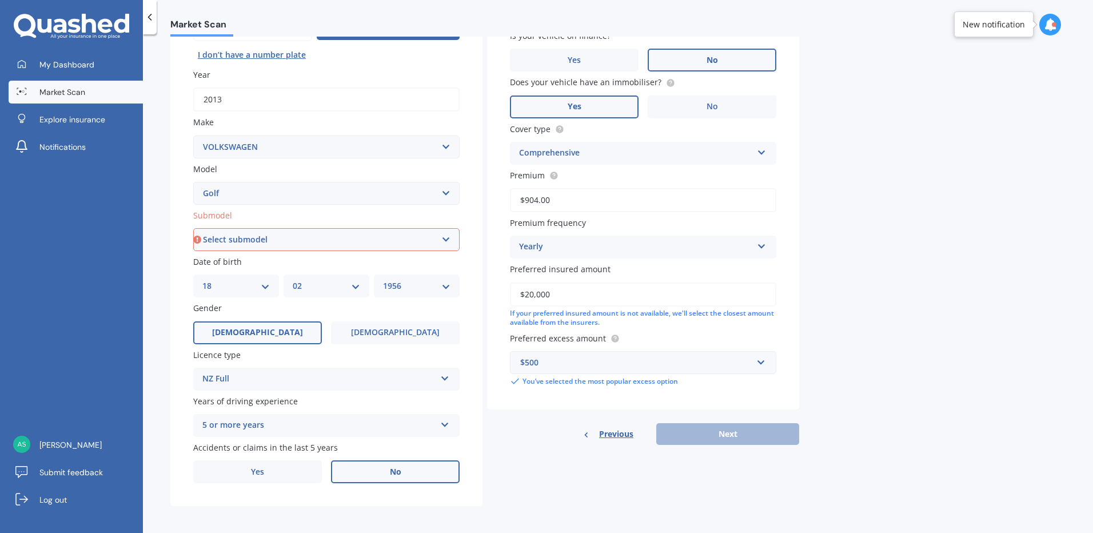
scroll to position [140, 0]
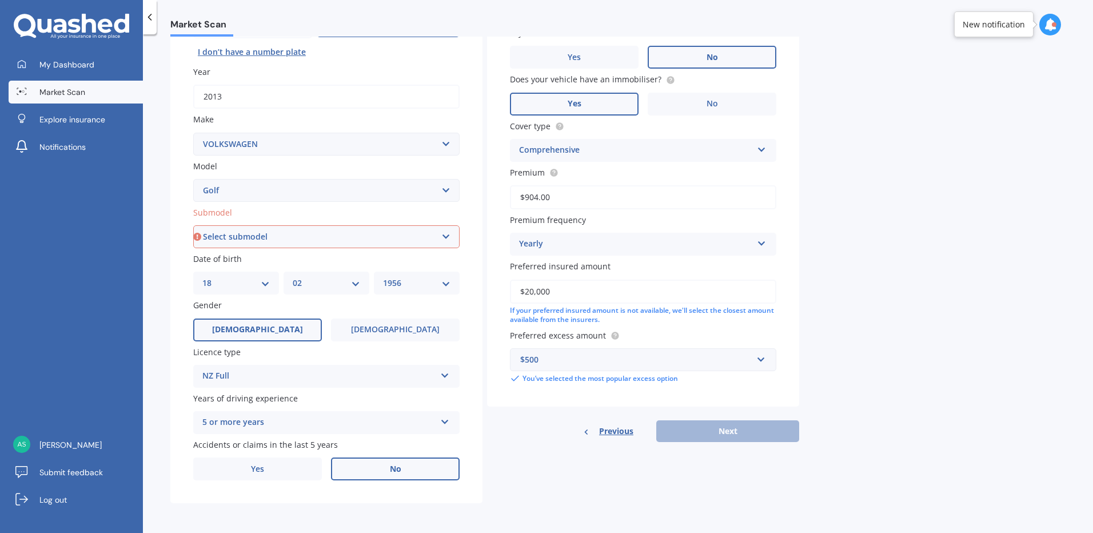
click at [731, 431] on div "Previous Next" at bounding box center [643, 431] width 312 height 22
click at [444, 236] on select "Select submodel (All other) 1.4 GT TSI 1.4 TSI 1.6 1.6 FSI 1.6 TSI 1.8 1.9 TDI …" at bounding box center [326, 236] width 266 height 23
click at [445, 237] on select "Select submodel (All other) 1.4 GT TSI 1.4 TSI 1.6 1.6 FSI 1.6 TSI 1.8 1.9 TDI …" at bounding box center [326, 236] width 266 height 23
select select "1.4 TSI"
click at [193, 225] on select "Select submodel (All other) 1.4 GT TSI 1.4 TSI 1.6 1.6 FSI 1.6 TSI 1.8 1.9 TDI …" at bounding box center [326, 236] width 266 height 23
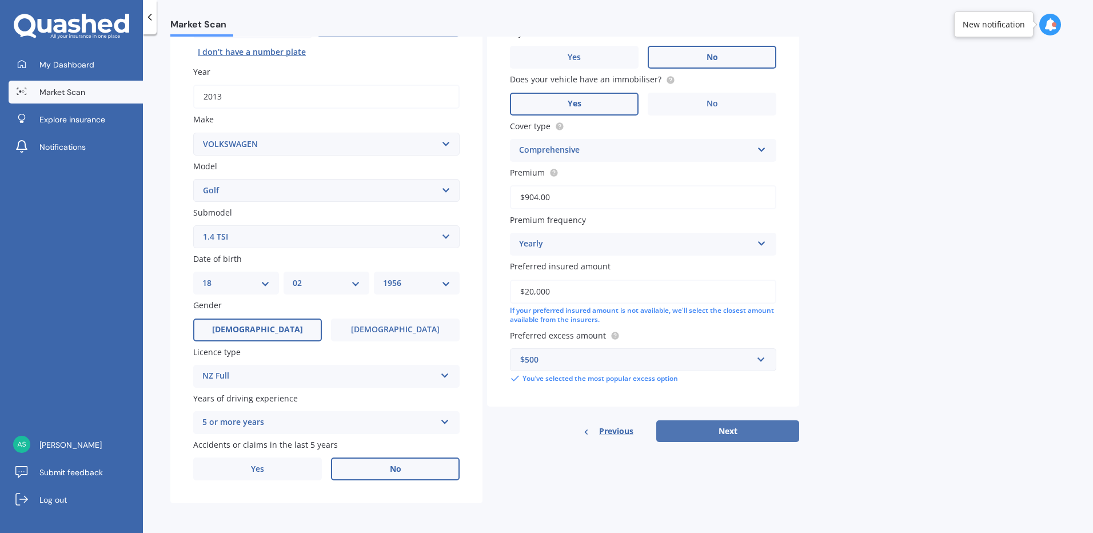
click at [742, 430] on button "Next" at bounding box center [727, 431] width 143 height 22
select select "18"
select select "02"
select select "1956"
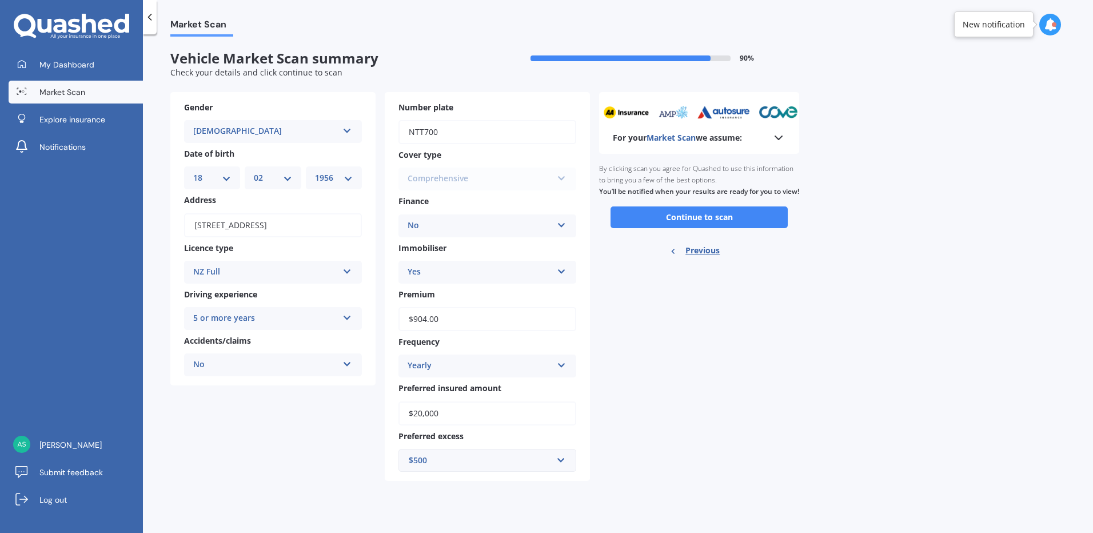
scroll to position [0, 0]
click at [711, 228] on button "Continue to scan" at bounding box center [699, 217] width 177 height 22
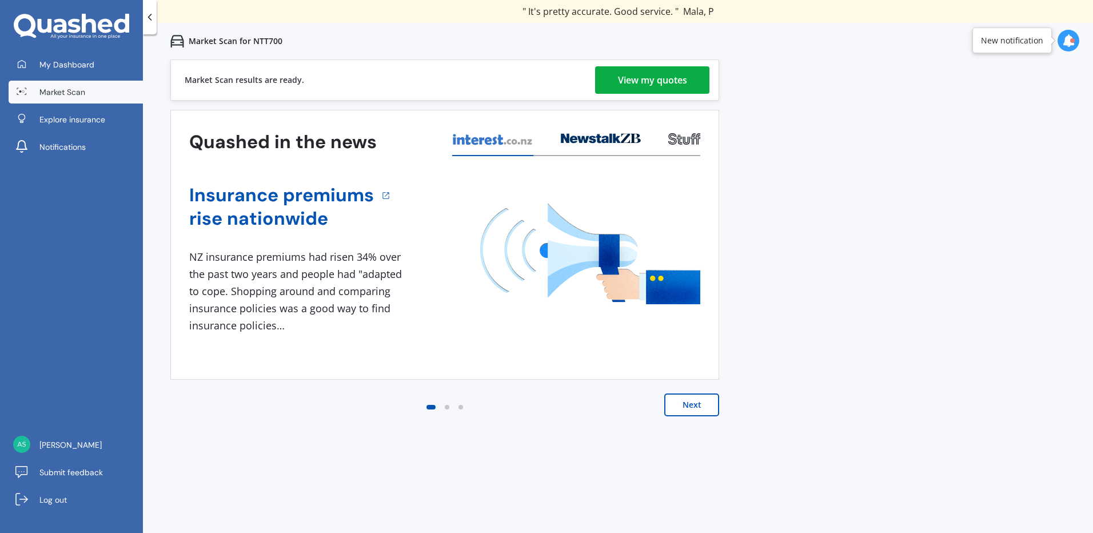
click at [658, 74] on div "View my quotes" at bounding box center [652, 79] width 69 height 27
